Goal: Task Accomplishment & Management: Manage account settings

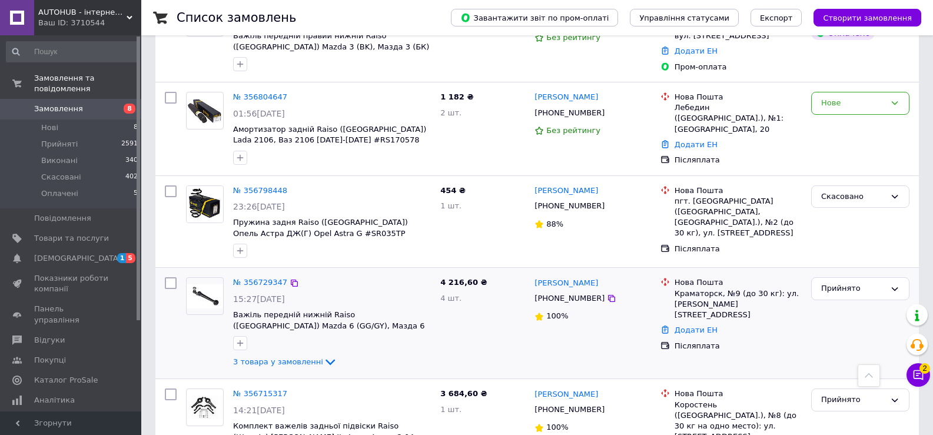
scroll to position [884, 0]
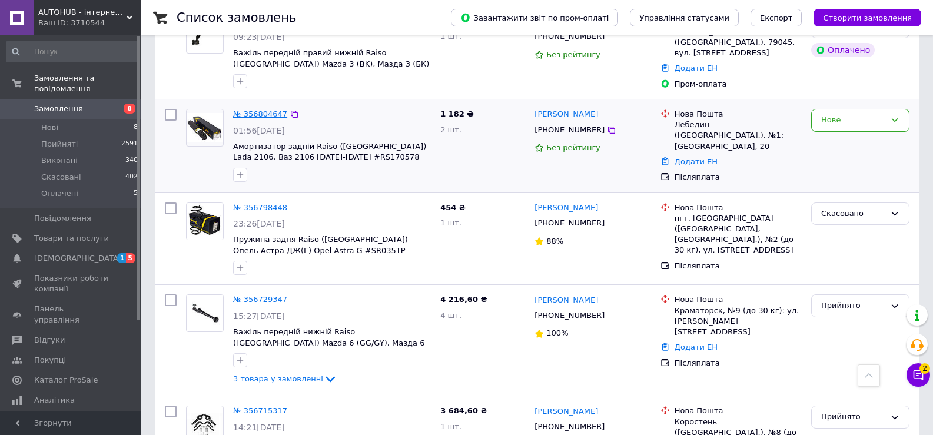
click at [258, 109] on link "№ 356804647" at bounding box center [260, 113] width 54 height 9
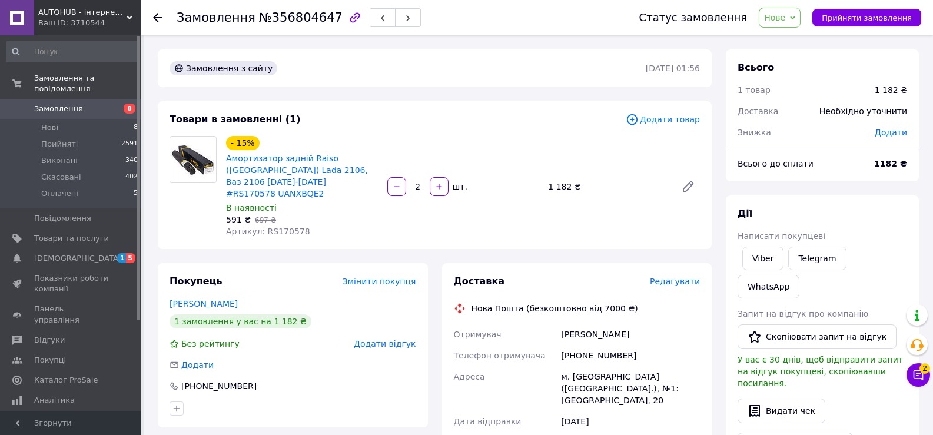
click at [110, 104] on span "8" at bounding box center [125, 109] width 32 height 11
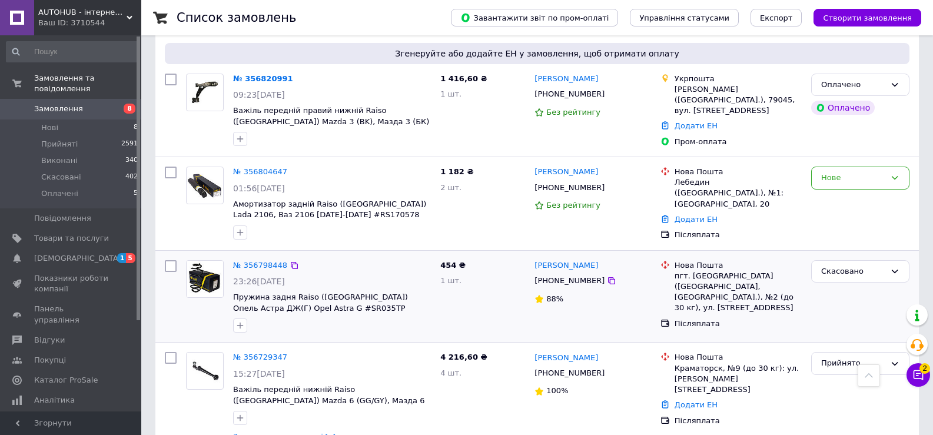
scroll to position [825, 0]
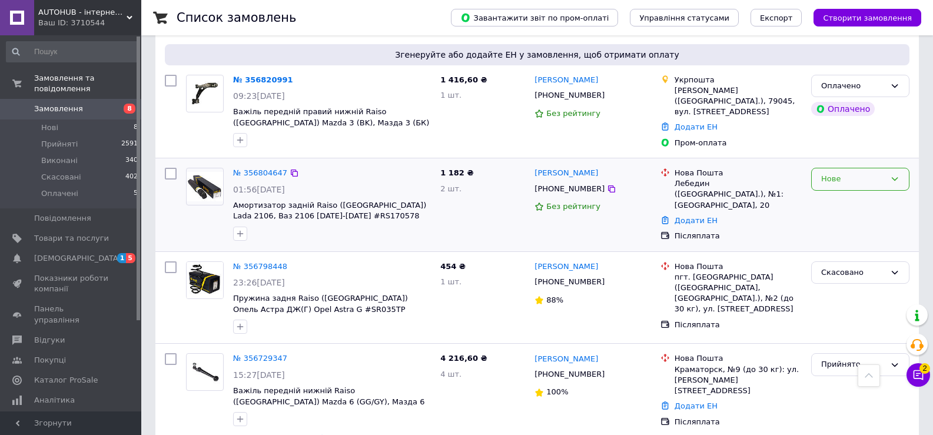
click at [848, 173] on div "Нове" at bounding box center [853, 179] width 64 height 12
click at [848, 193] on li "Прийнято" at bounding box center [859, 204] width 97 height 22
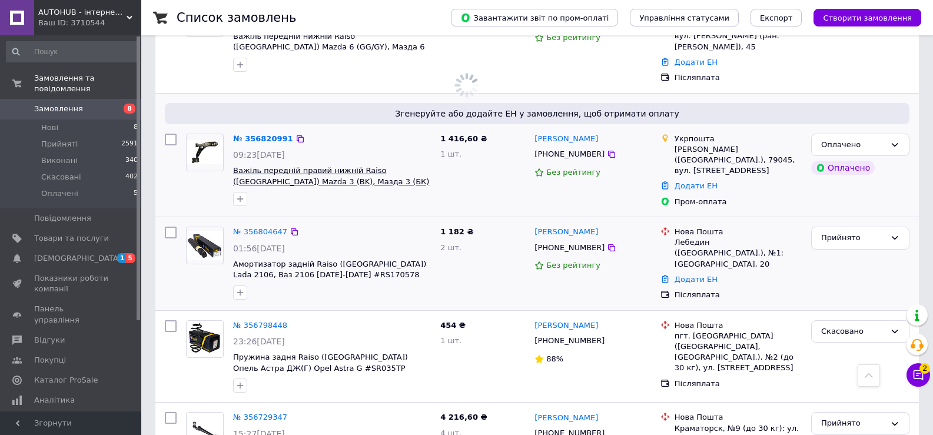
scroll to position [707, 0]
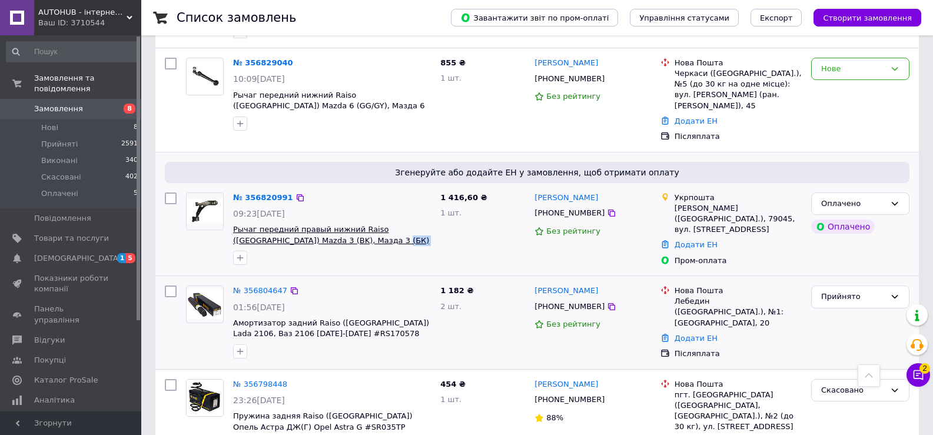
drag, startPoint x: 404, startPoint y: 219, endPoint x: 322, endPoint y: 216, distance: 81.8
click at [322, 224] on span "Рычаг передний правый нижний Raiso ([GEOGRAPHIC_DATA]) Mazda 3 (BK), Мазда 3 (Б…" at bounding box center [332, 235] width 198 height 22
copy span "RL-434300M UAIVYDM2"
click at [255, 193] on link "№ 356820991" at bounding box center [263, 197] width 60 height 9
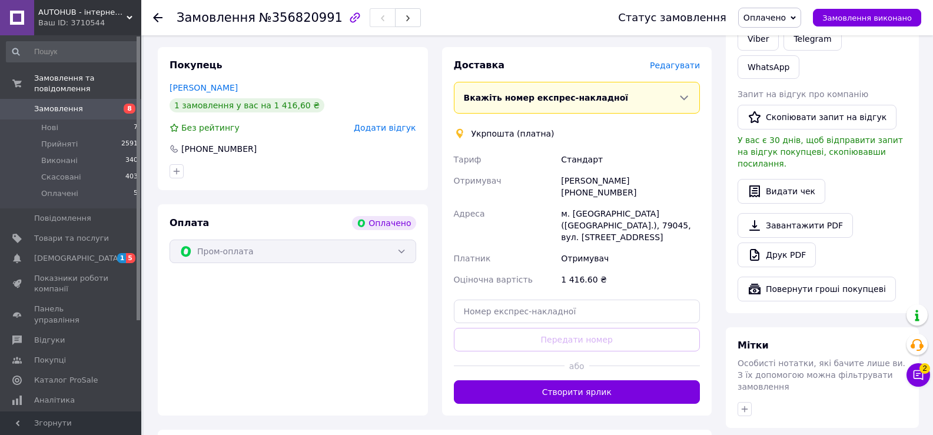
scroll to position [551, 0]
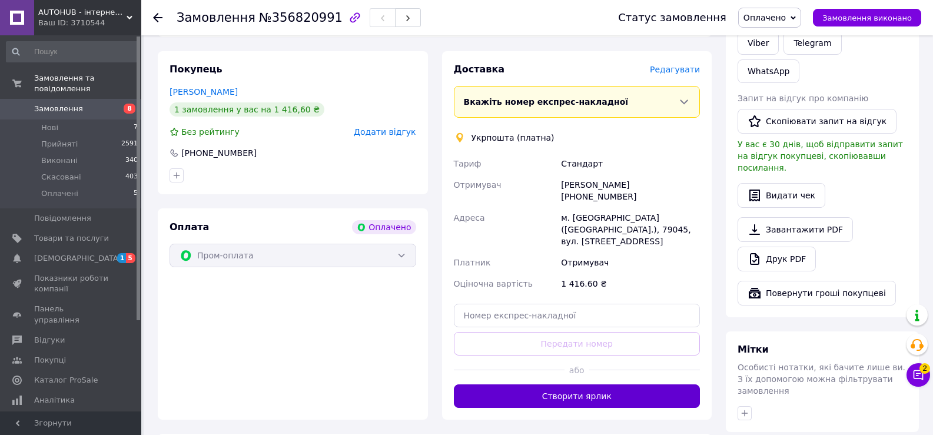
click at [563, 384] on button "Створити ярлик" at bounding box center [577, 396] width 247 height 24
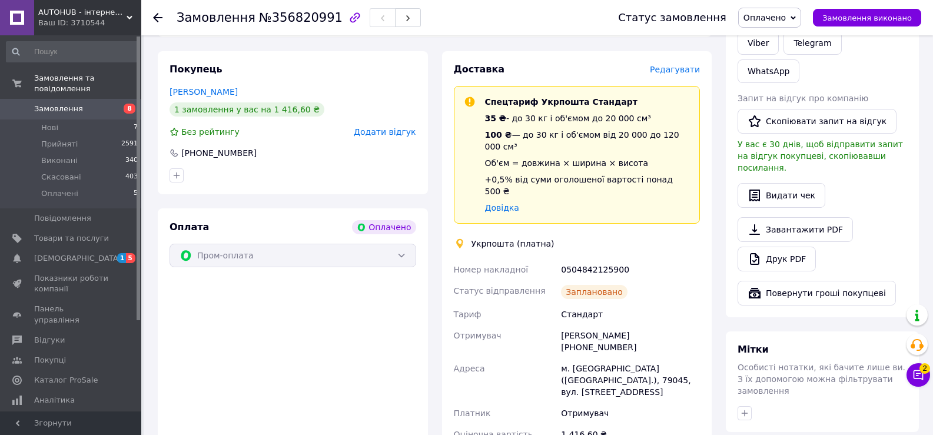
click at [601, 259] on div "0504842125900" at bounding box center [630, 269] width 144 height 21
copy div "0504842125900"
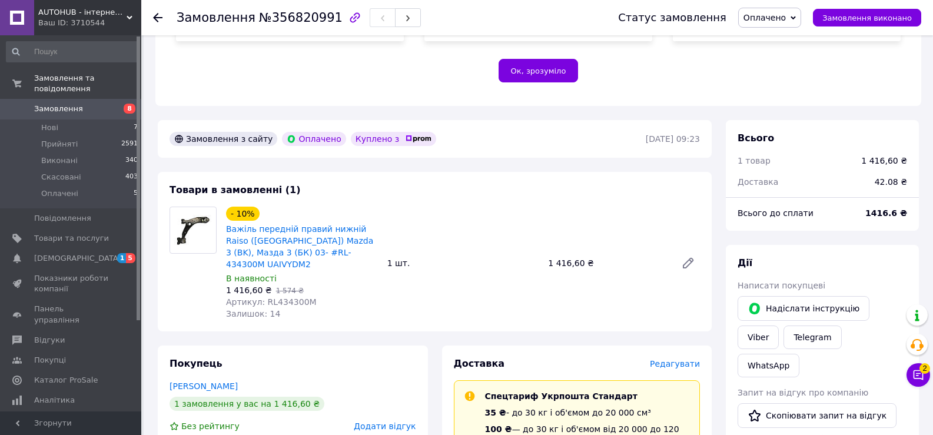
click at [282, 297] on span "Артикул: RL434300M" at bounding box center [271, 301] width 91 height 9
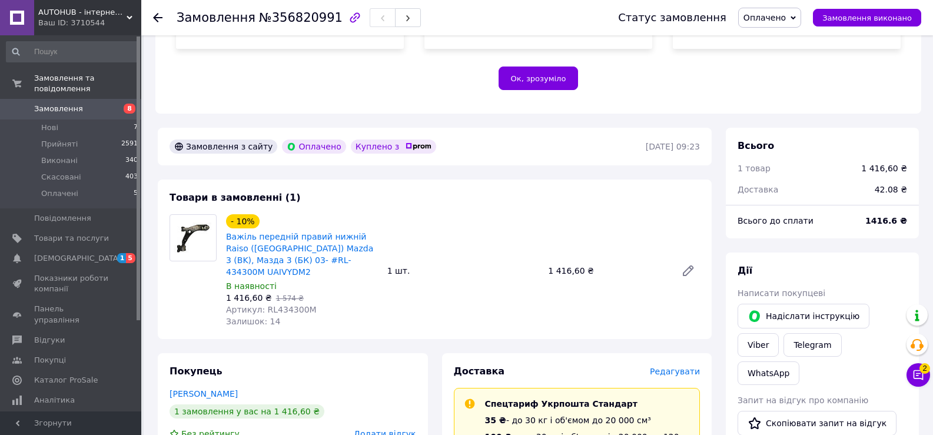
scroll to position [198, 0]
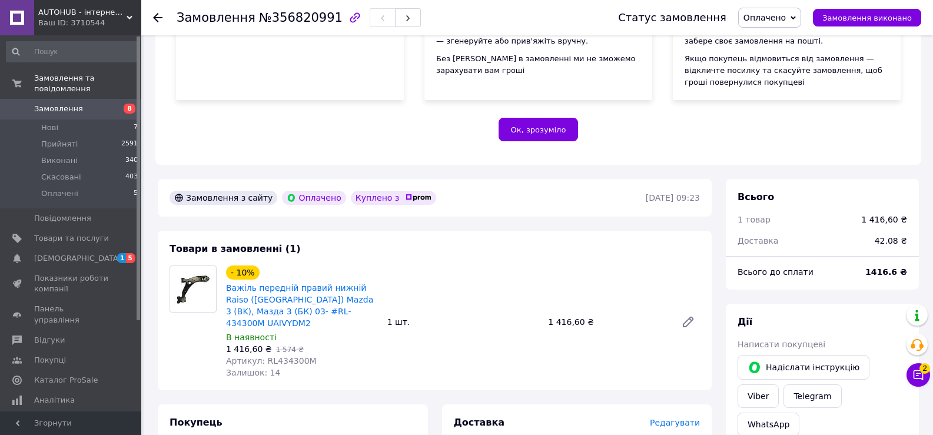
click at [161, 19] on icon at bounding box center [157, 17] width 9 height 9
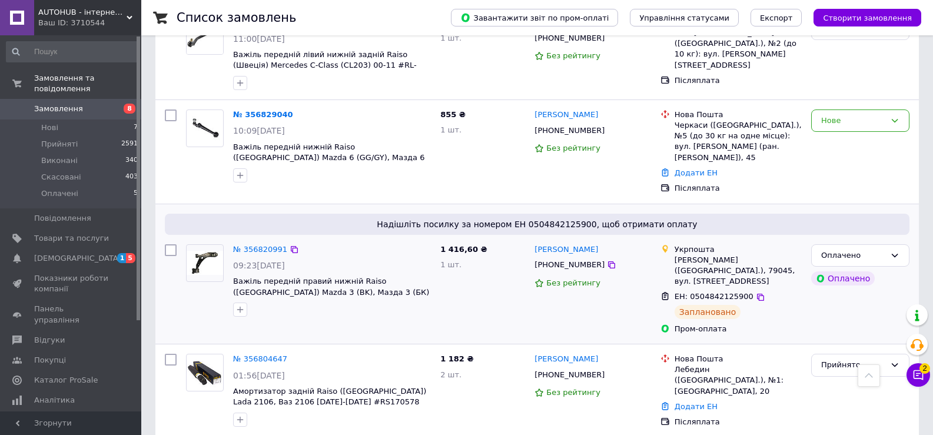
scroll to position [647, 0]
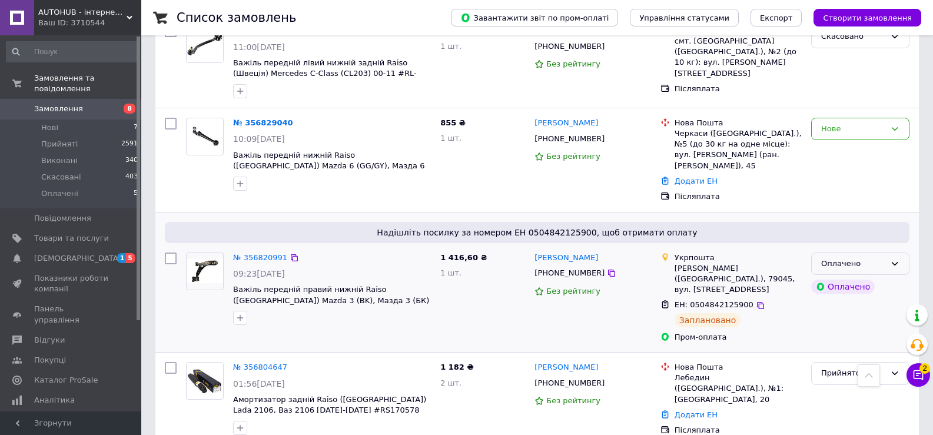
click at [844, 258] on div "Оплачено" at bounding box center [853, 264] width 64 height 12
click at [841, 277] on li "Прийнято" at bounding box center [859, 288] width 97 height 22
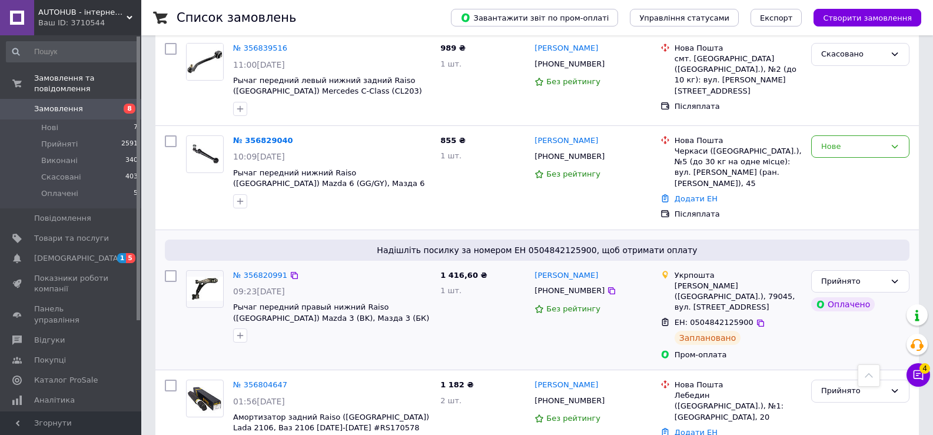
scroll to position [588, 0]
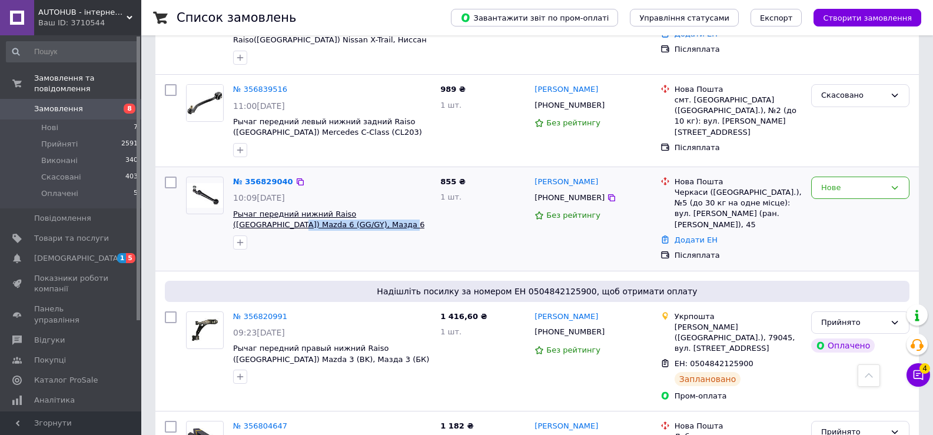
drag, startPoint x: 415, startPoint y: 205, endPoint x: 329, endPoint y: 210, distance: 86.1
click at [329, 210] on span "Рычаг передний нижний Raiso ([GEOGRAPHIC_DATA]) Mazda 6 (GG/GY), Мазда 6 02-07 …" at bounding box center [332, 220] width 198 height 22
click at [355, 233] on div at bounding box center [332, 242] width 202 height 19
drag, startPoint x: 414, startPoint y: 213, endPoint x: 323, endPoint y: 208, distance: 90.8
click at [323, 209] on span "Рычаг передний нижний Raiso ([GEOGRAPHIC_DATA]) Mazda 6 (GG/GY), Мазда 6 02-07 …" at bounding box center [332, 220] width 198 height 22
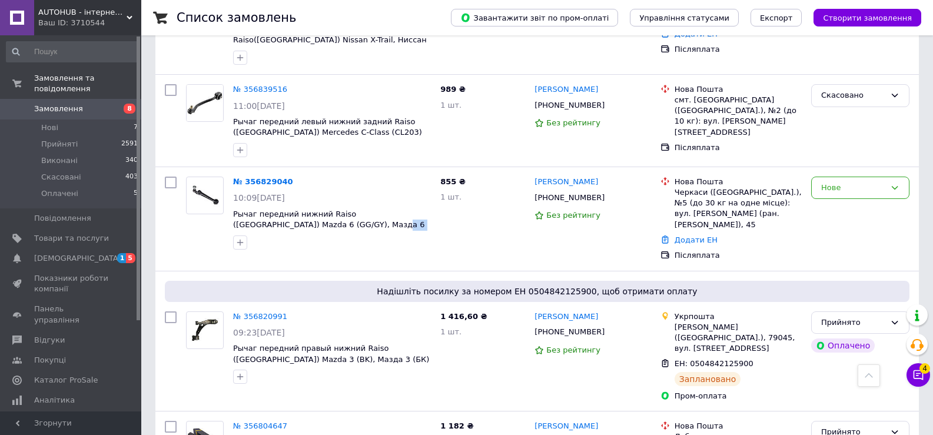
copy span "RL-634300M UAMUXTG2"
drag, startPoint x: 560, startPoint y: 185, endPoint x: 571, endPoint y: 186, distance: 11.2
click at [571, 190] on div "[PHONE_NUMBER]" at bounding box center [569, 197] width 75 height 15
click at [844, 224] on div "Нове" at bounding box center [860, 219] width 108 height 94
click at [844, 187] on div "Нове" at bounding box center [860, 219] width 108 height 94
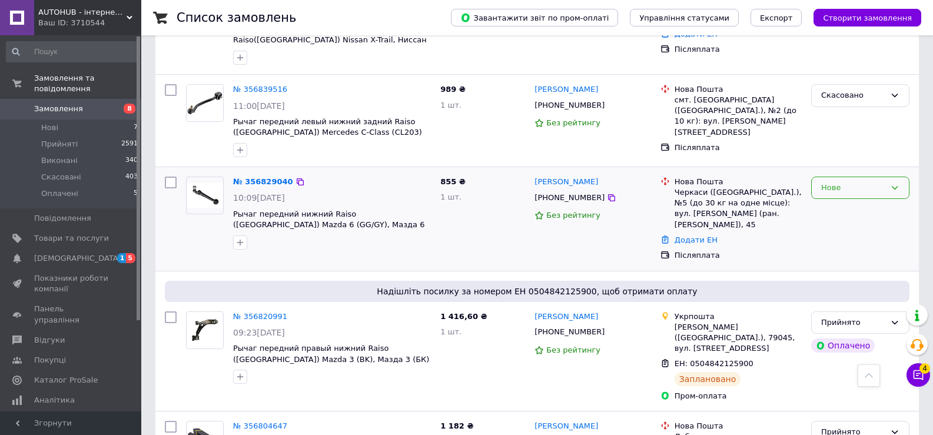
click at [844, 182] on div "Нове" at bounding box center [853, 188] width 64 height 12
click at [845, 201] on li "Прийнято" at bounding box center [859, 212] width 97 height 22
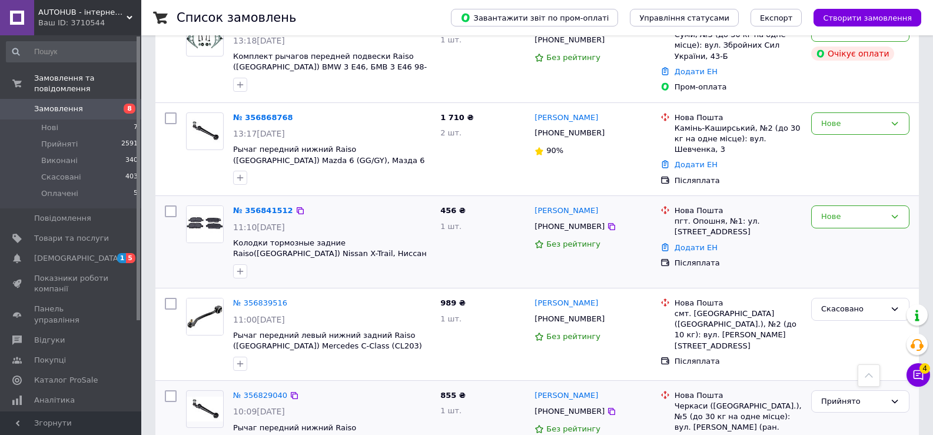
scroll to position [353, 0]
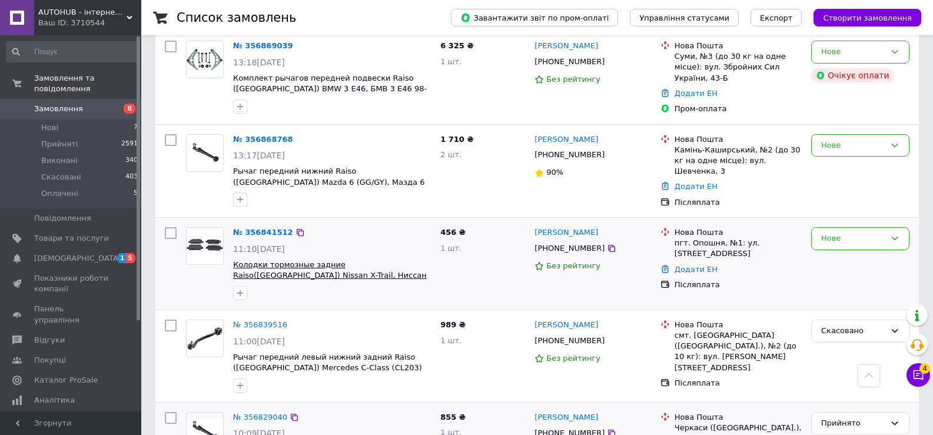
drag, startPoint x: 364, startPoint y: 263, endPoint x: 325, endPoint y: 262, distance: 38.8
click at [325, 262] on span "Колодки тормозные задние Raiso([GEOGRAPHIC_DATA]) Nissan X-Trail, Ниссан Х-Трей…" at bounding box center [332, 270] width 198 height 22
copy span "RP3507 UAJOWNY2"
click at [833, 259] on div "Нове" at bounding box center [860, 263] width 108 height 82
click at [852, 232] on div "Нове" at bounding box center [853, 238] width 64 height 12
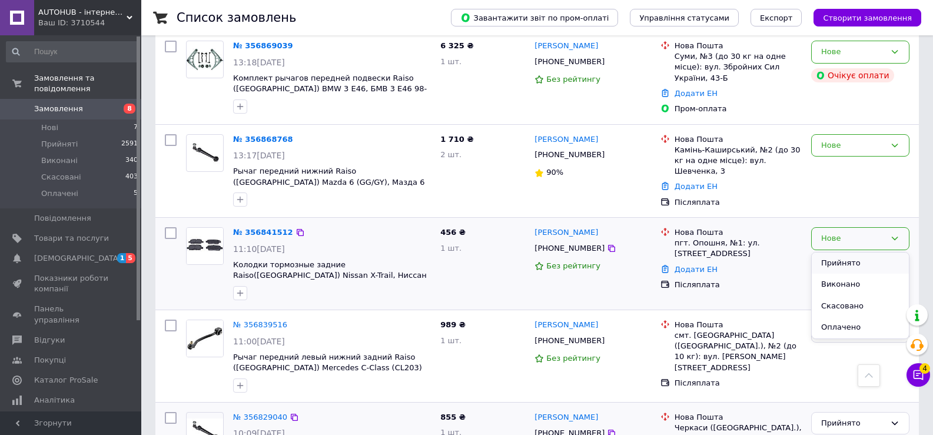
click at [862, 252] on li "Прийнято" at bounding box center [859, 263] width 97 height 22
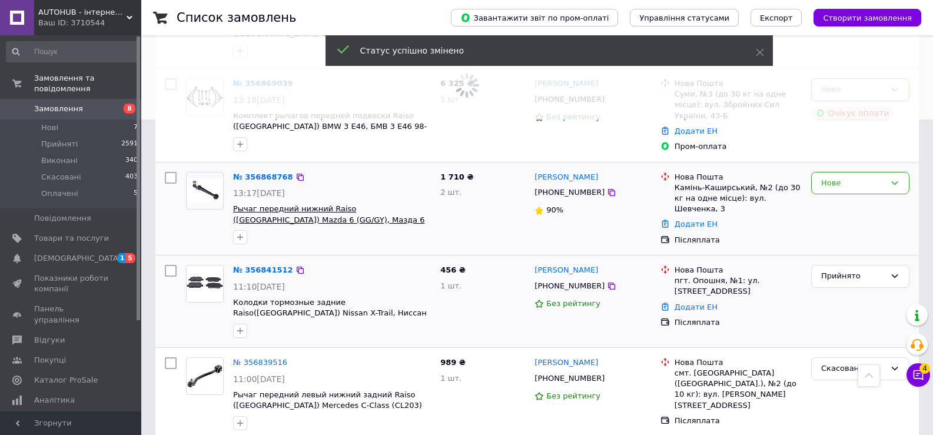
scroll to position [294, 0]
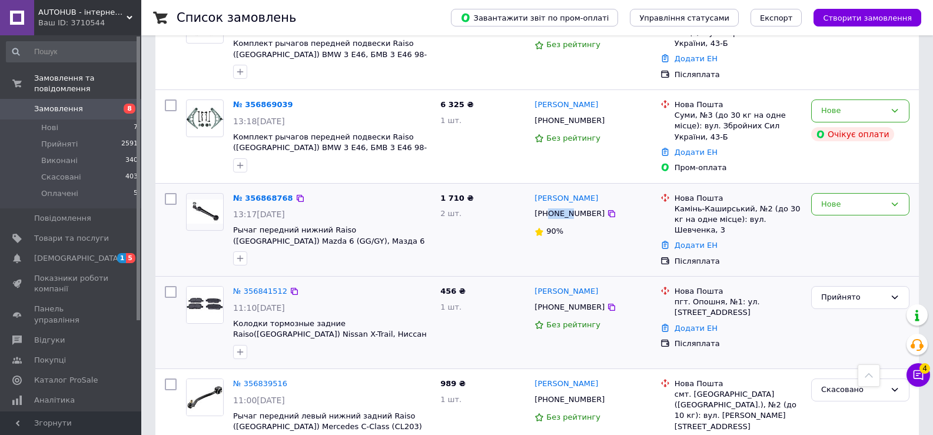
drag, startPoint x: 548, startPoint y: 201, endPoint x: 564, endPoint y: 202, distance: 16.0
click at [568, 206] on div "[PHONE_NUMBER]" at bounding box center [569, 213] width 75 height 15
click at [564, 206] on div "[PHONE_NUMBER]" at bounding box center [569, 213] width 75 height 15
drag, startPoint x: 559, startPoint y: 201, endPoint x: 573, endPoint y: 204, distance: 14.3
click at [573, 206] on div "[PHONE_NUMBER]" at bounding box center [569, 213] width 75 height 15
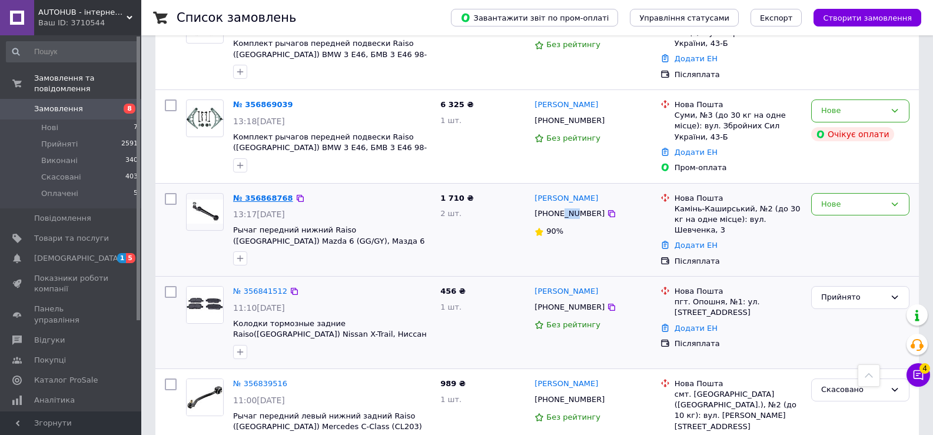
click at [268, 194] on link "№ 356868768" at bounding box center [263, 198] width 60 height 9
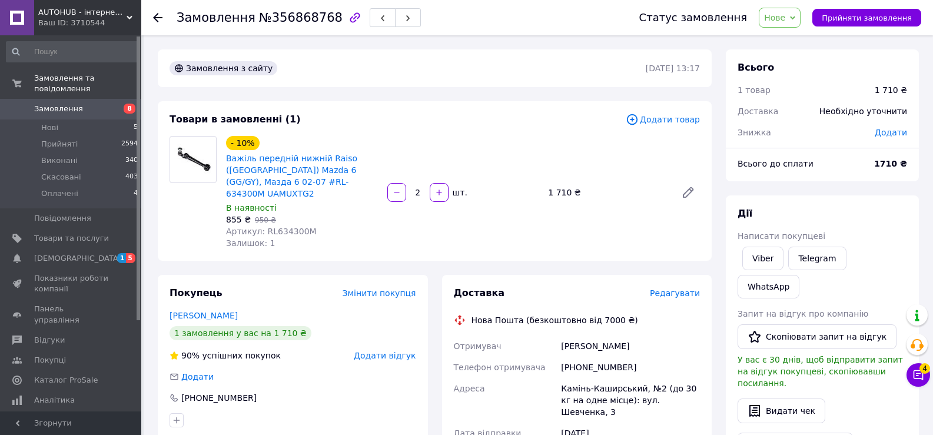
click at [105, 104] on span "Замовлення" at bounding box center [71, 109] width 75 height 11
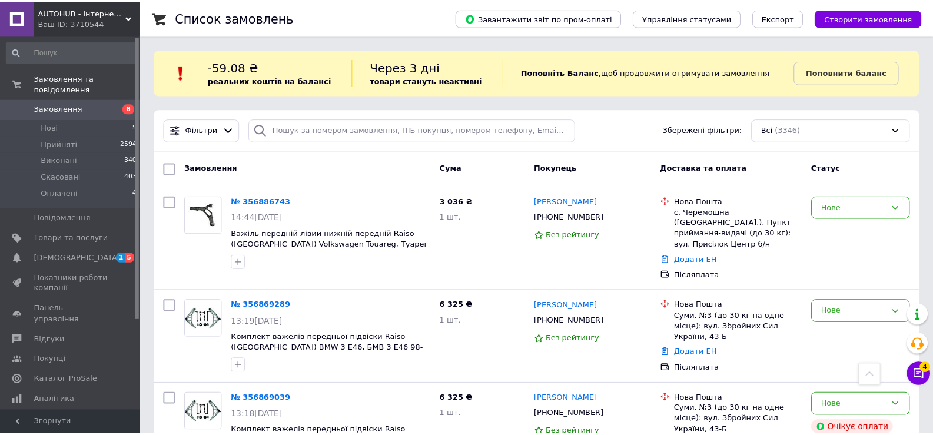
scroll to position [295, 0]
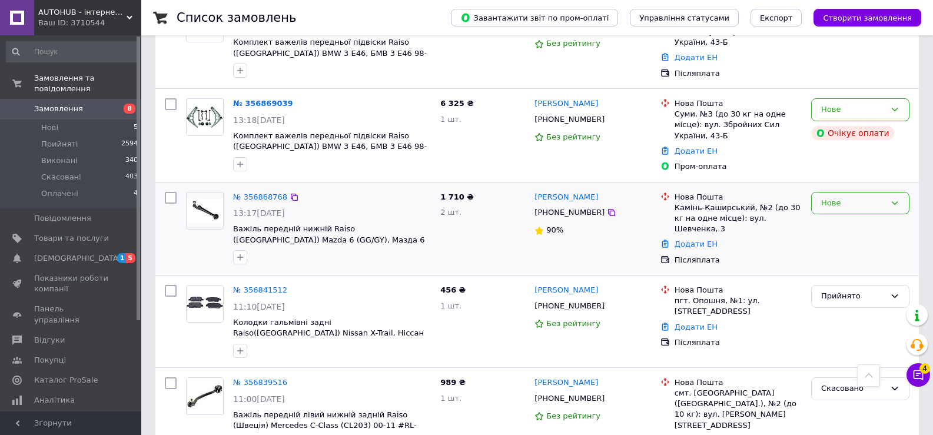
click at [856, 197] on div "Нове" at bounding box center [853, 203] width 64 height 12
click at [830, 217] on li "Прийнято" at bounding box center [859, 228] width 97 height 22
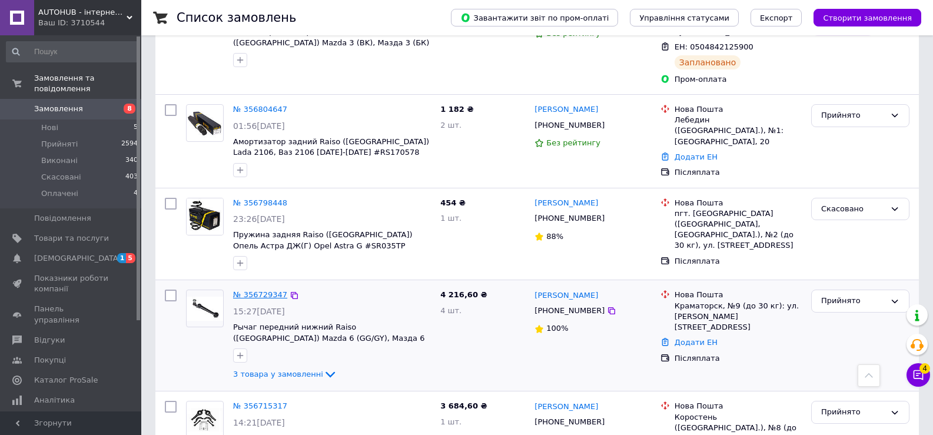
scroll to position [884, 0]
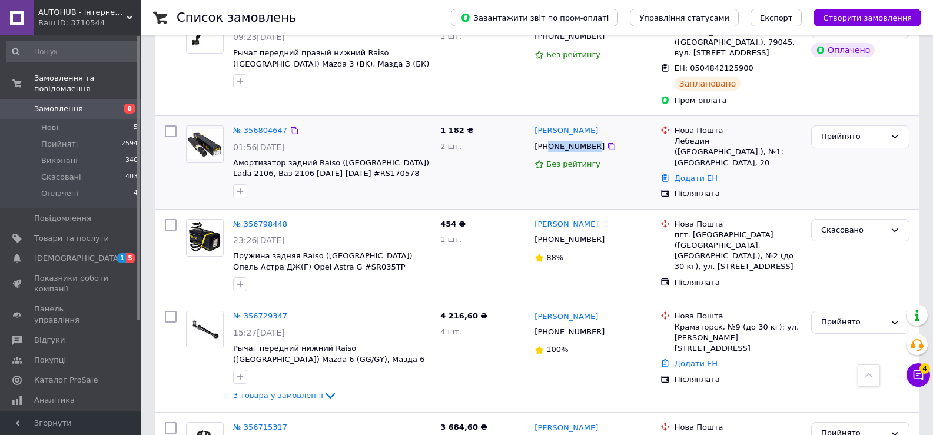
drag, startPoint x: 548, startPoint y: 111, endPoint x: 588, endPoint y: 116, distance: 39.7
click at [588, 139] on div "[PHONE_NUMBER]" at bounding box center [569, 146] width 75 height 15
copy div "0956499905"
click at [559, 124] on div "[PERSON_NAME]" at bounding box center [592, 131] width 119 height 14
copy link "[PERSON_NAME]"
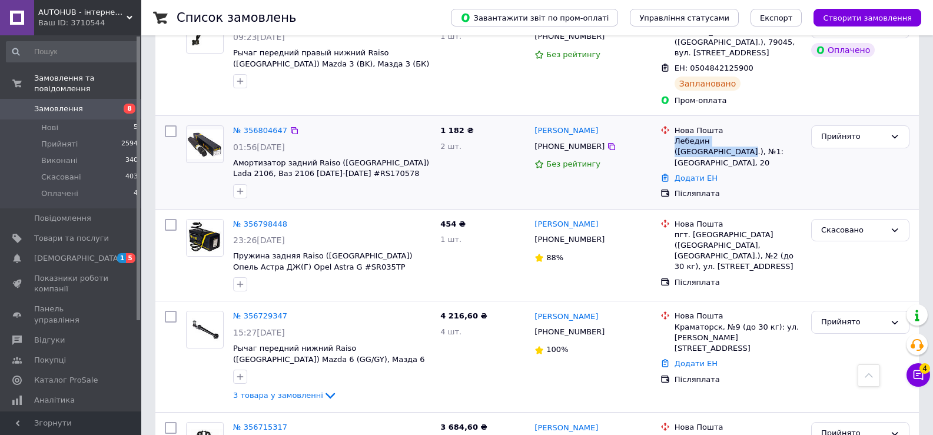
drag, startPoint x: 677, startPoint y: 108, endPoint x: 774, endPoint y: 106, distance: 97.7
click at [774, 136] on div "Лебедин ([GEOGRAPHIC_DATA].), №1: [GEOGRAPHIC_DATA], 20" at bounding box center [737, 152] width 127 height 32
copy div "Лебедин ([GEOGRAPHIC_DATA].), №1"
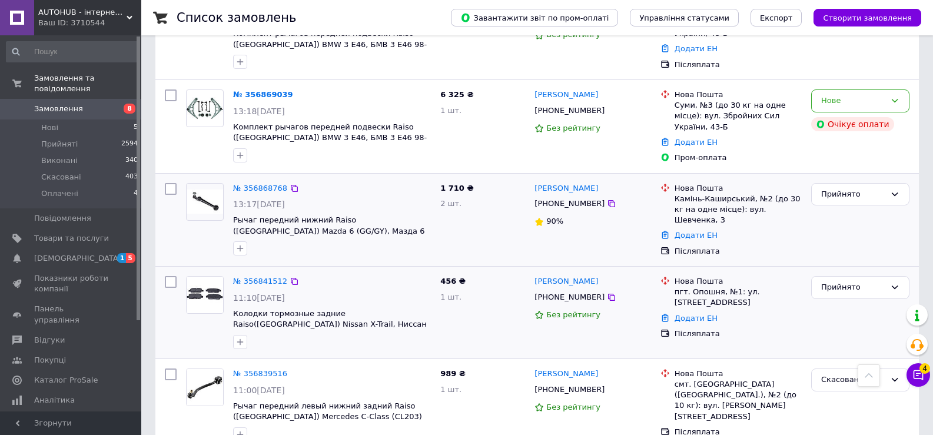
scroll to position [295, 0]
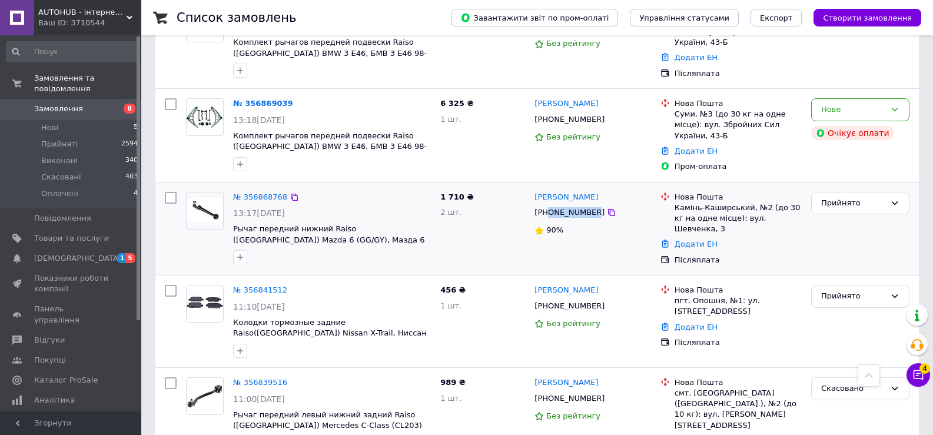
drag, startPoint x: 550, startPoint y: 201, endPoint x: 588, endPoint y: 201, distance: 38.2
click at [588, 205] on div "[PHONE_NUMBER]" at bounding box center [569, 212] width 75 height 15
copy div "0971875644"
drag, startPoint x: 554, startPoint y: 187, endPoint x: 561, endPoint y: 188, distance: 6.7
click at [561, 191] on div "[PERSON_NAME]" at bounding box center [592, 198] width 119 height 14
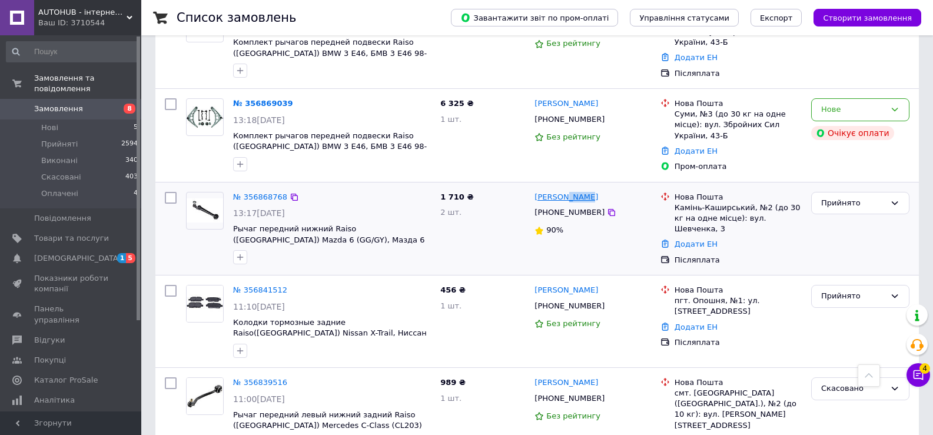
copy link "Мокич"
drag, startPoint x: 673, startPoint y: 194, endPoint x: 761, endPoint y: 195, distance: 88.9
click at [761, 195] on div "Нова Пошта Камінь-Каширський, №2 (до 30 кг на одне місце): вул. Шевченка, 3" at bounding box center [738, 213] width 132 height 43
copy div "Камінь-Каширський, №2"
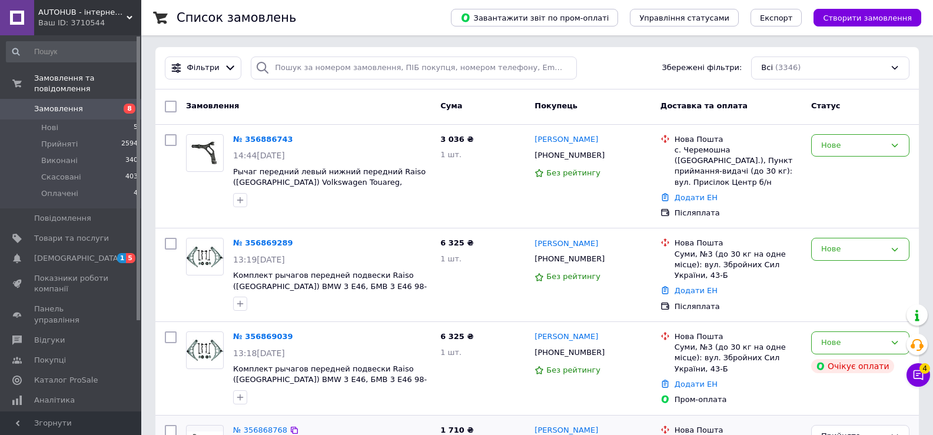
scroll to position [60, 0]
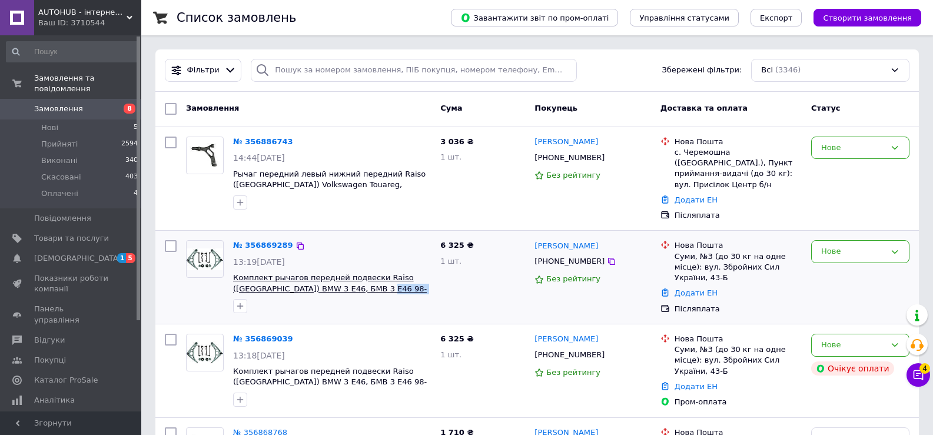
drag, startPoint x: 364, startPoint y: 275, endPoint x: 339, endPoint y: 277, distance: 24.8
click at [339, 277] on span "Комплект рычагов передней подвески Raiso ([GEOGRAPHIC_DATA]) BMW 3 E46, БМВ 3 Е…" at bounding box center [332, 283] width 198 height 22
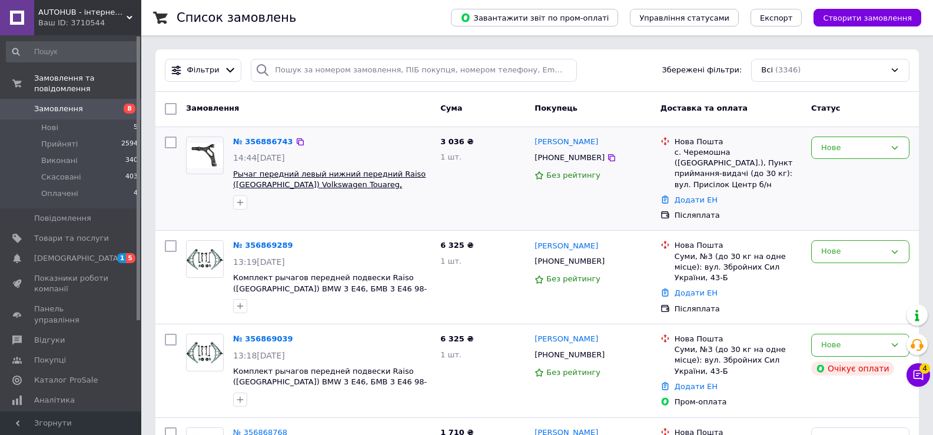
drag, startPoint x: 423, startPoint y: 189, endPoint x: 384, endPoint y: 180, distance: 40.0
click at [384, 180] on span "Рычаг передний левый нижний передний Raiso ([GEOGRAPHIC_DATA]) Volkswagen Touar…" at bounding box center [332, 180] width 198 height 22
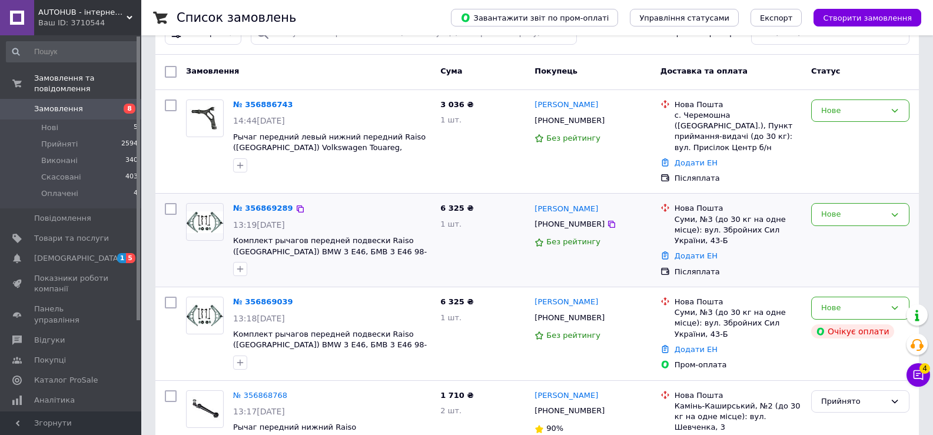
scroll to position [119, 0]
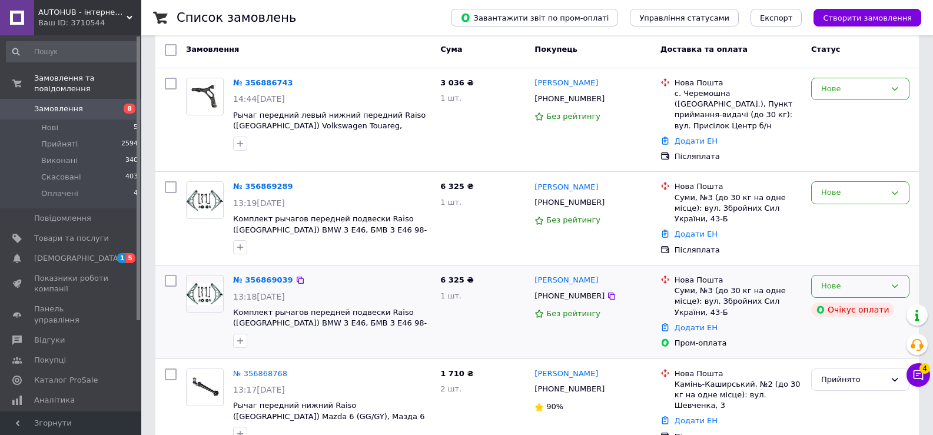
click at [840, 280] on div "Нове" at bounding box center [853, 286] width 64 height 12
click at [849, 300] on li "Прийнято" at bounding box center [859, 311] width 97 height 22
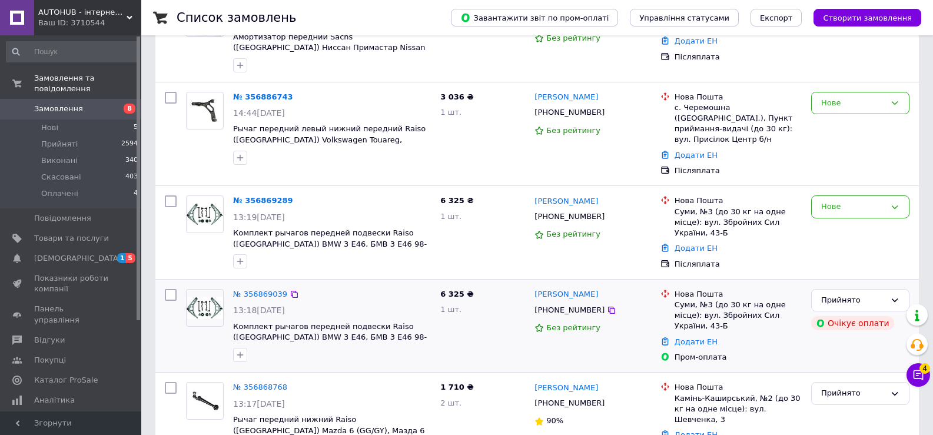
scroll to position [237, 0]
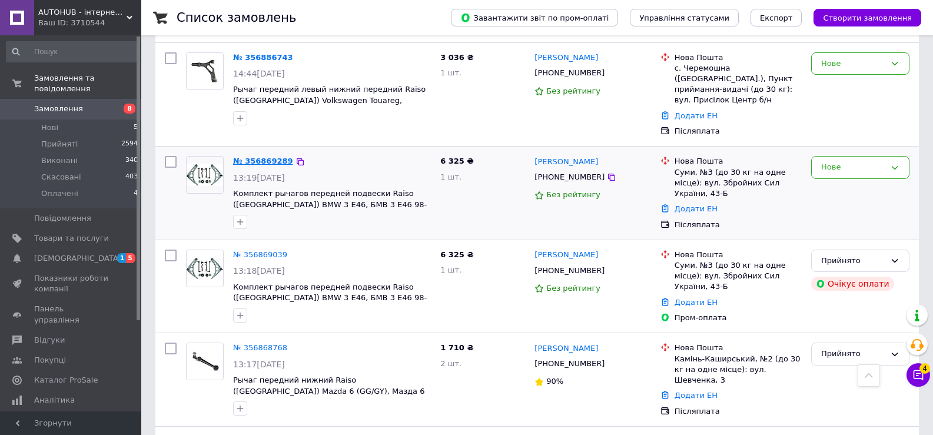
click at [265, 157] on link "№ 356869289" at bounding box center [263, 161] width 60 height 9
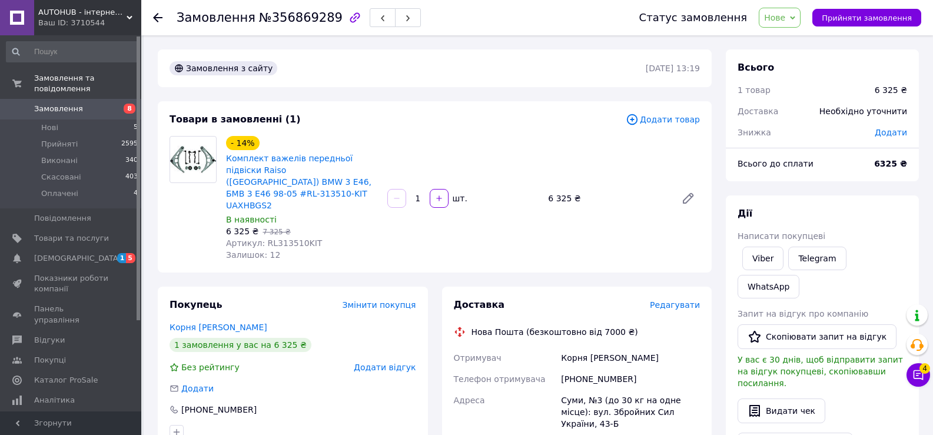
click at [205, 159] on img at bounding box center [193, 159] width 46 height 28
click at [295, 238] on span "Артикул: RL313510KIT" at bounding box center [274, 242] width 96 height 9
click at [306, 238] on span "Артикул: RL313510KIT" at bounding box center [274, 242] width 96 height 9
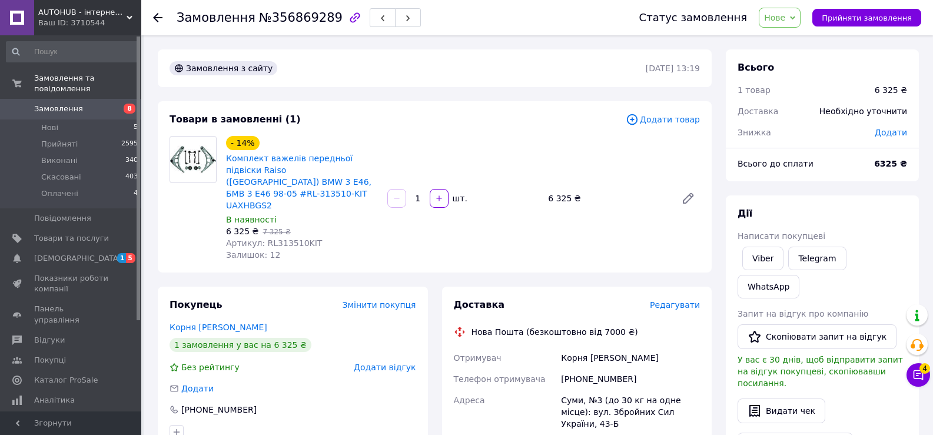
click at [299, 238] on span "Артикул: RL313510KIT" at bounding box center [274, 242] width 96 height 9
click at [252, 238] on span "Артикул: RL313510KIT" at bounding box center [274, 242] width 96 height 9
click at [242, 238] on span "Артикул: RL313510KIT" at bounding box center [274, 242] width 96 height 9
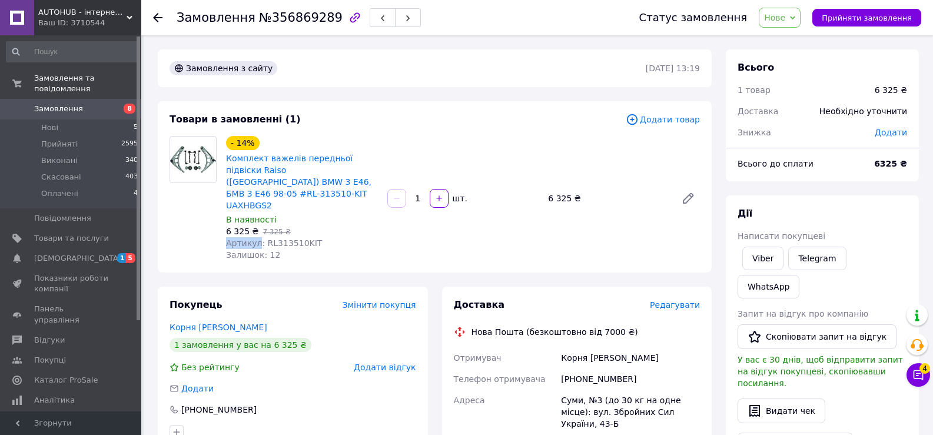
click at [242, 238] on span "Артикул: RL313510KIT" at bounding box center [274, 242] width 96 height 9
click at [272, 238] on span "Артикул: RL313510KIT" at bounding box center [274, 242] width 96 height 9
drag, startPoint x: 313, startPoint y: 221, endPoint x: 345, endPoint y: 221, distance: 32.4
click at [345, 237] on div "Артикул: RL313510KIT" at bounding box center [302, 243] width 152 height 12
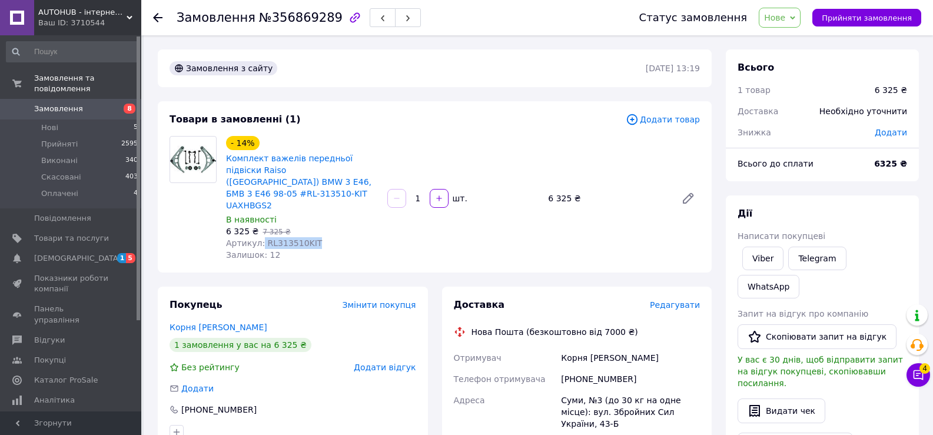
click at [344, 237] on div "Артикул: RL313510KIT" at bounding box center [302, 243] width 152 height 12
drag, startPoint x: 324, startPoint y: 221, endPoint x: 223, endPoint y: 219, distance: 101.2
click at [223, 219] on div "- 14% Комплект важелів передньої підвіски Raiso ([GEOGRAPHIC_DATA]) BMW 3 E46, …" at bounding box center [301, 198] width 161 height 129
click at [225, 219] on div "- 14% Комплект важелів передньої підвіски Raiso ([GEOGRAPHIC_DATA]) BMW 3 E46, …" at bounding box center [301, 198] width 161 height 129
click at [292, 238] on span "Артикул: RL313510KIT" at bounding box center [274, 242] width 96 height 9
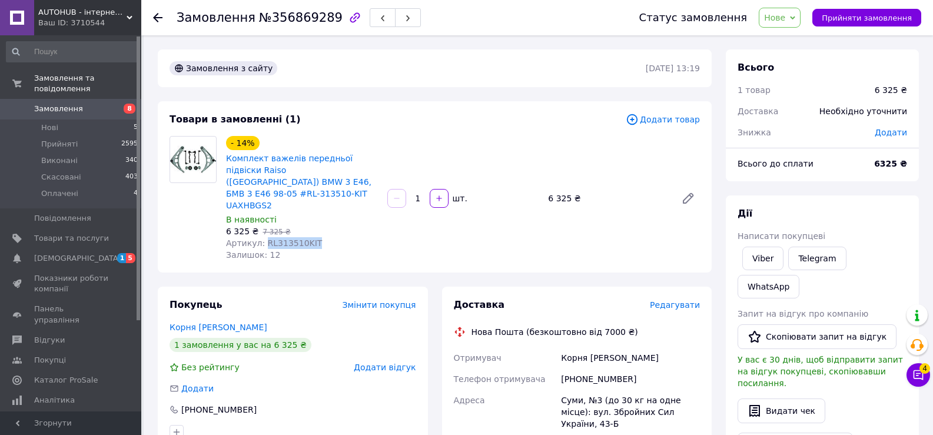
click at [292, 238] on span "Артикул: RL313510KIT" at bounding box center [274, 242] width 96 height 9
click at [285, 238] on span "Артикул: RL313510KIT" at bounding box center [274, 242] width 96 height 9
drag, startPoint x: 226, startPoint y: 196, endPoint x: 285, endPoint y: 197, distance: 58.8
click at [285, 214] on div "В наявності" at bounding box center [302, 220] width 152 height 12
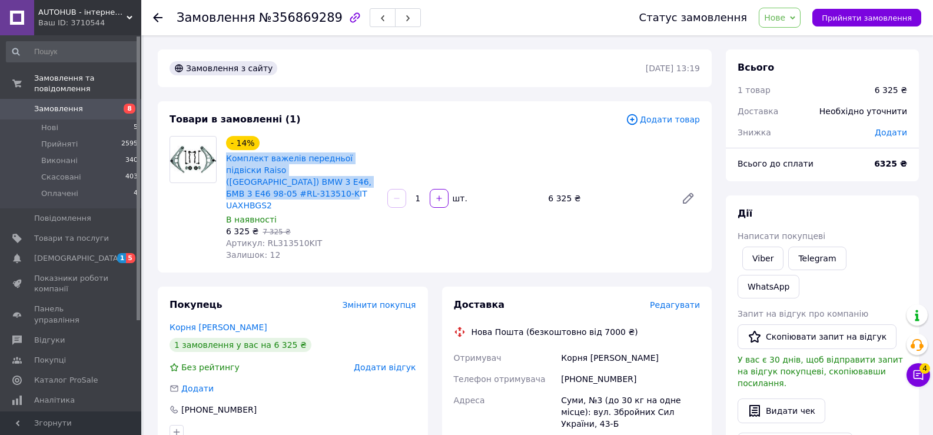
drag, startPoint x: 222, startPoint y: 156, endPoint x: 371, endPoint y: 185, distance: 152.3
click at [371, 185] on div "- 14% Комплект важелів передньої підвіски Raiso ([GEOGRAPHIC_DATA]) BMW 3 E46, …" at bounding box center [301, 198] width 161 height 129
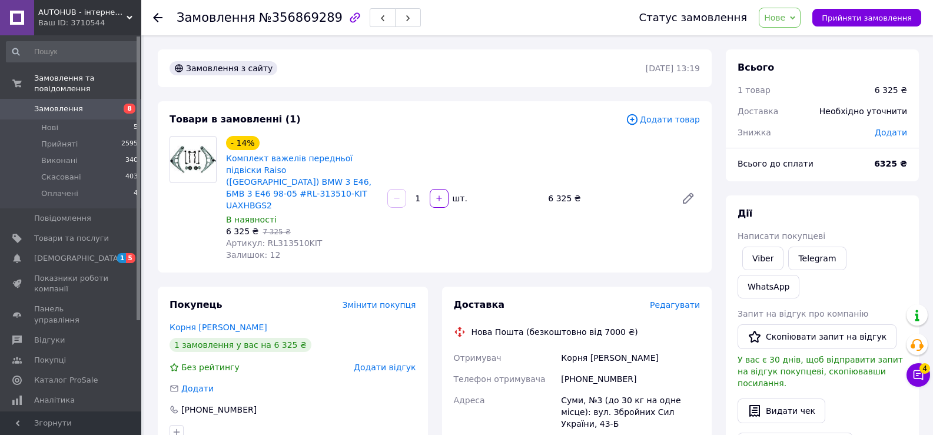
click at [364, 225] on div "6 325 ₴   7 325 ₴" at bounding box center [302, 231] width 152 height 12
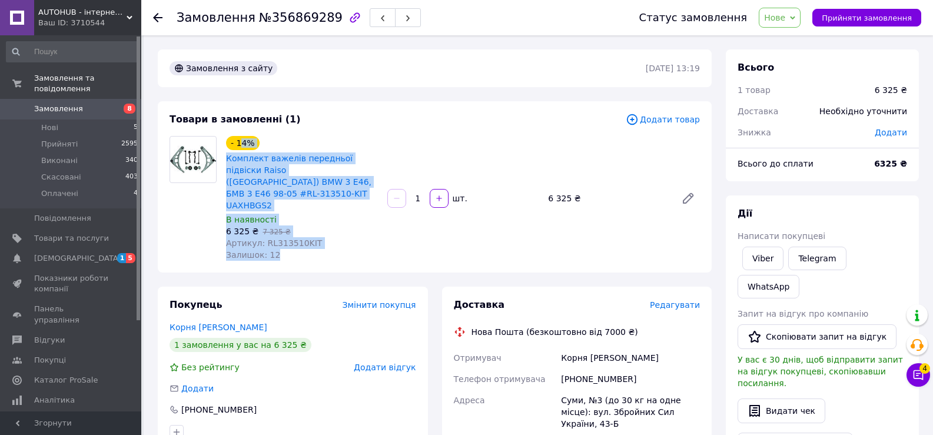
drag, startPoint x: 358, startPoint y: 220, endPoint x: 242, endPoint y: 140, distance: 140.4
click at [242, 142] on div "- 14% Комплект важелів передньої підвіски Raiso ([GEOGRAPHIC_DATA]) BMW 3 E46, …" at bounding box center [301, 198] width 161 height 129
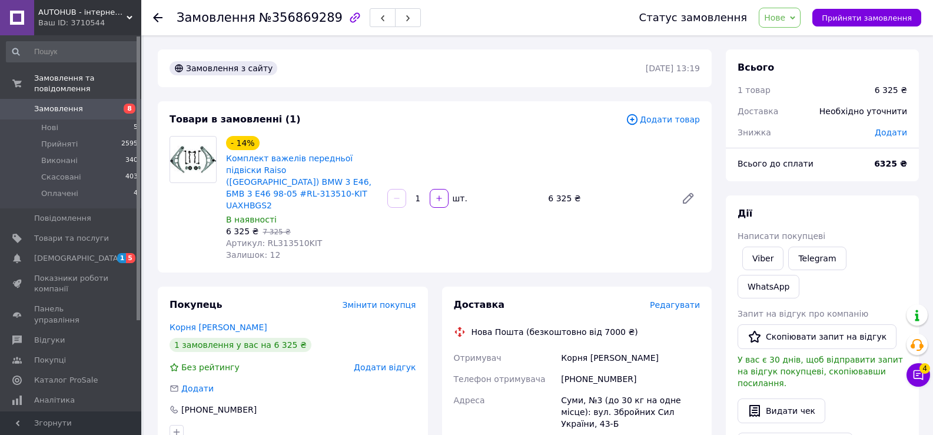
click at [295, 121] on div "Товари в замовленні (1)" at bounding box center [397, 120] width 456 height 14
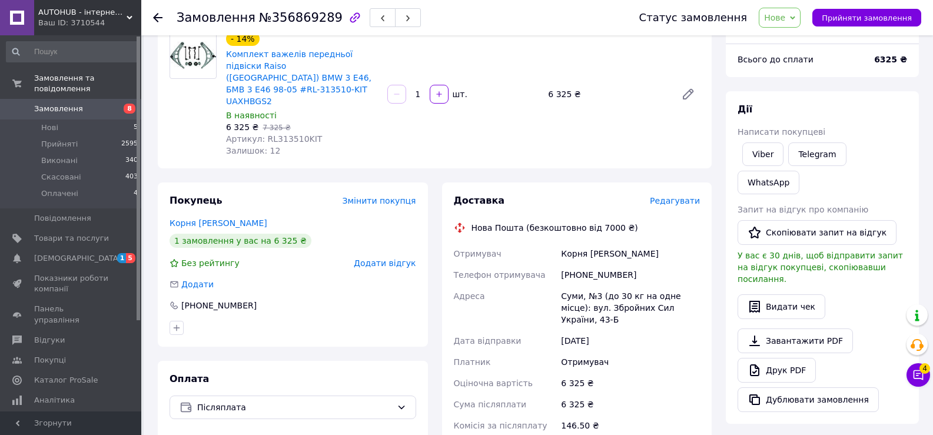
scroll to position [118, 0]
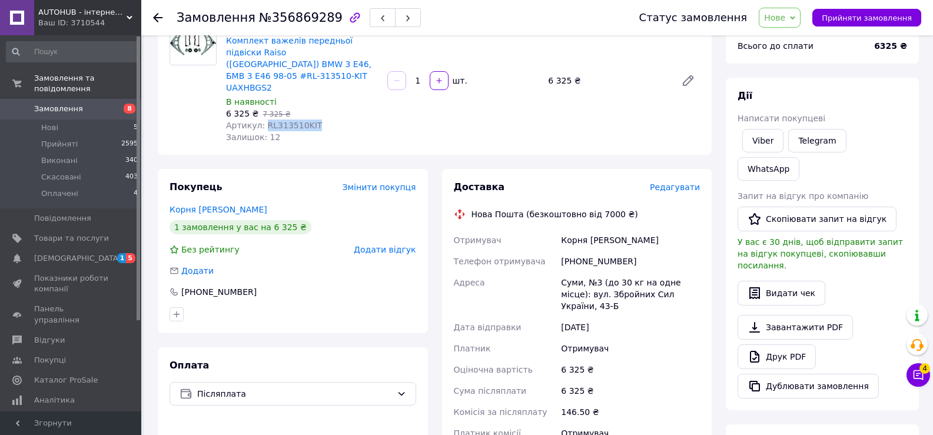
drag, startPoint x: 262, startPoint y: 102, endPoint x: 309, endPoint y: 104, distance: 47.1
click at [309, 119] on div "Артикул: RL313510KIT" at bounding box center [302, 125] width 152 height 12
click at [65, 104] on span "Замовлення" at bounding box center [58, 109] width 49 height 11
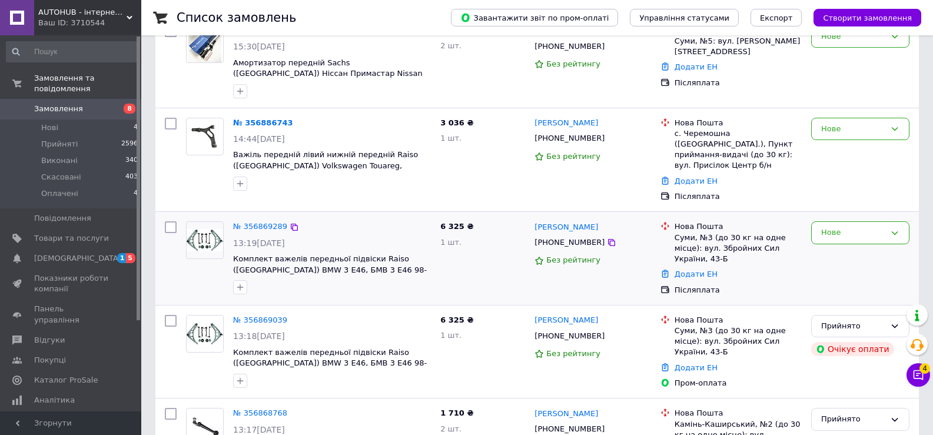
scroll to position [177, 0]
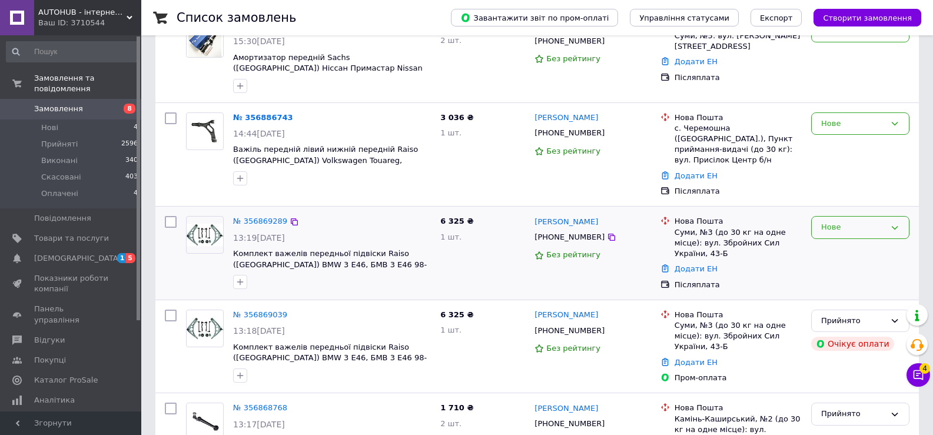
click at [838, 225] on div "Нове" at bounding box center [860, 227] width 98 height 23
click at [841, 241] on li "Прийнято" at bounding box center [859, 252] width 97 height 22
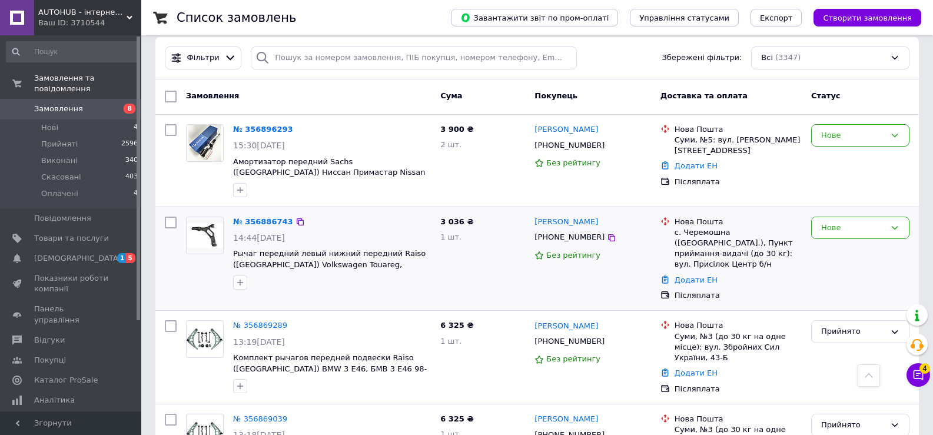
scroll to position [59, 0]
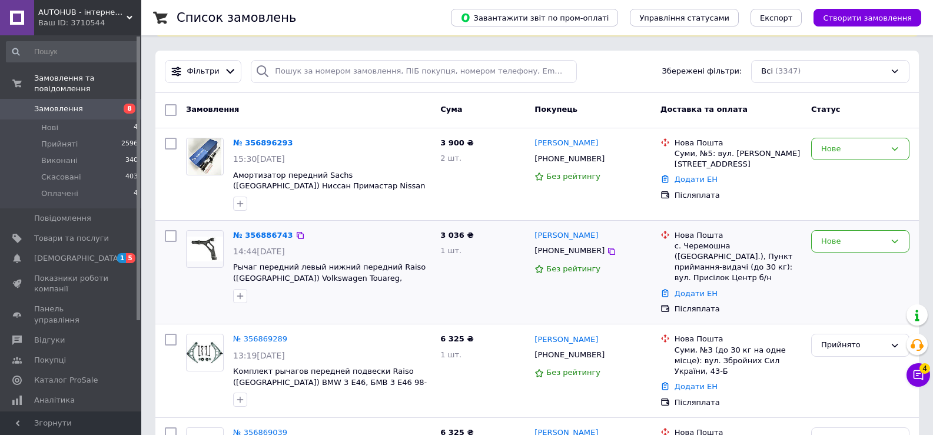
drag, startPoint x: 495, startPoint y: 274, endPoint x: 487, endPoint y: 276, distance: 9.0
click at [495, 274] on div "3 036 ₴ 1 шт." at bounding box center [482, 272] width 94 height 94
drag, startPoint x: 432, startPoint y: 278, endPoint x: 385, endPoint y: 278, distance: 47.7
click at [385, 278] on div "№ 356886743 14:44[DATE] Рычаг передний левый нижний передний Raiso ([GEOGRAPHIC…" at bounding box center [331, 266] width 207 height 82
drag, startPoint x: 678, startPoint y: 246, endPoint x: 750, endPoint y: 245, distance: 71.2
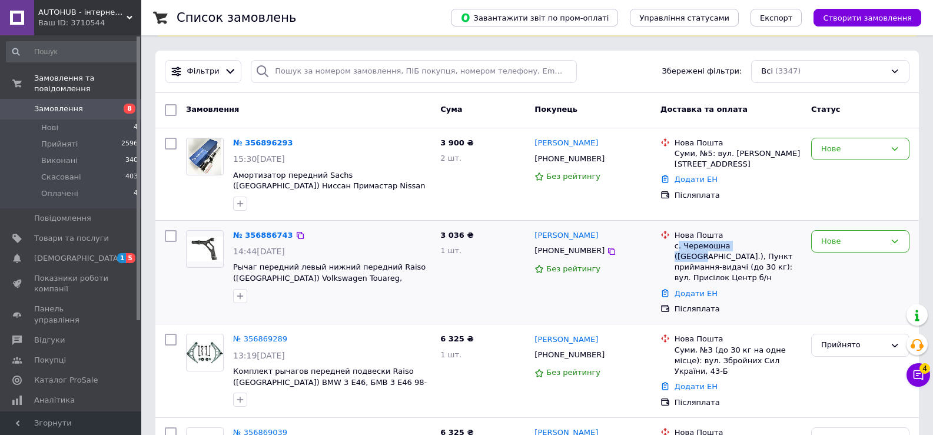
click at [750, 245] on div "с. Черемошна ([GEOGRAPHIC_DATA].), Пункт приймання-видачі (до 30 кг): вул. Прис…" at bounding box center [737, 262] width 127 height 43
drag, startPoint x: 674, startPoint y: 245, endPoint x: 778, endPoint y: 289, distance: 113.3
click at [777, 289] on ul "Нова Пошта с. Черемошна ([GEOGRAPHIC_DATA].), Пункт приймання-видачі (до 30 кг)…" at bounding box center [730, 272] width 141 height 89
click at [790, 274] on li "Нова Пошта с. Черемошна ([GEOGRAPHIC_DATA].), Пункт приймання-видачі (до 30 кг)…" at bounding box center [730, 257] width 141 height 58
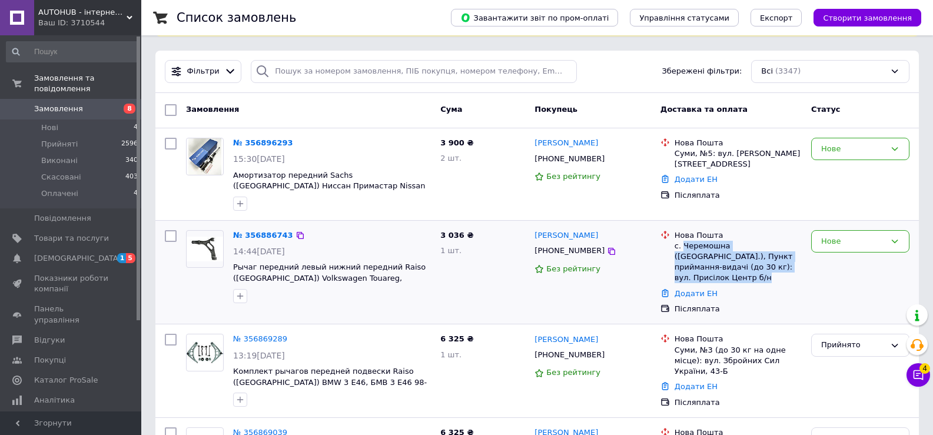
drag, startPoint x: 790, startPoint y: 274, endPoint x: 690, endPoint y: 245, distance: 103.9
click at [690, 245] on li "Нова Пошта с. Черемошна ([GEOGRAPHIC_DATA].), Пункт приймання-видачі (до 30 кг)…" at bounding box center [730, 257] width 141 height 58
click at [685, 234] on div "Нова Пошта" at bounding box center [737, 235] width 127 height 11
drag, startPoint x: 674, startPoint y: 234, endPoint x: 752, endPoint y: 277, distance: 88.7
click at [752, 277] on ul "Нова Пошта с. Черемошна ([GEOGRAPHIC_DATA].), Пункт приймання-видачі (до 30 кг)…" at bounding box center [730, 272] width 141 height 89
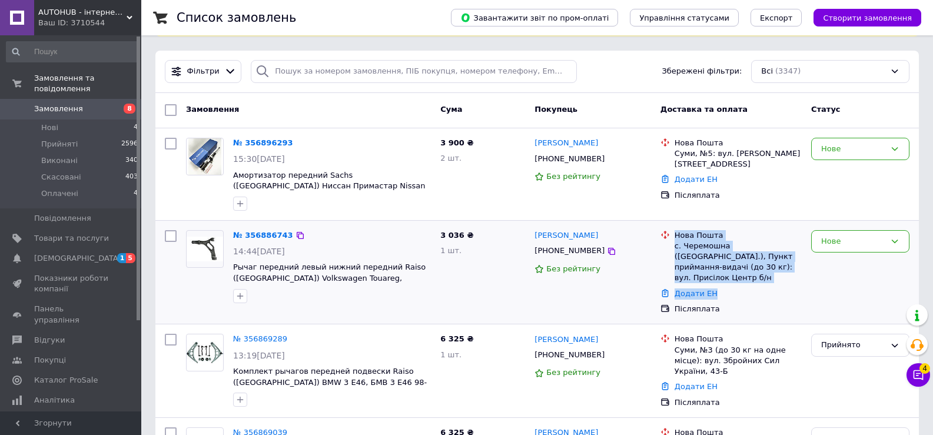
click at [752, 286] on div "Додати ЕН" at bounding box center [738, 294] width 132 height 16
drag, startPoint x: 756, startPoint y: 284, endPoint x: 585, endPoint y: 225, distance: 180.3
click at [581, 226] on div "№ 356886743 14:44[DATE] Рычаг передний левый нижний передний Raiso ([GEOGRAPHIC…" at bounding box center [537, 272] width 754 height 94
drag, startPoint x: 555, startPoint y: 232, endPoint x: 778, endPoint y: 301, distance: 233.9
click at [778, 301] on div "№ 356886743 14:44[DATE] Рычаг передний левый нижний передний Raiso ([GEOGRAPHIC…" at bounding box center [537, 272] width 754 height 94
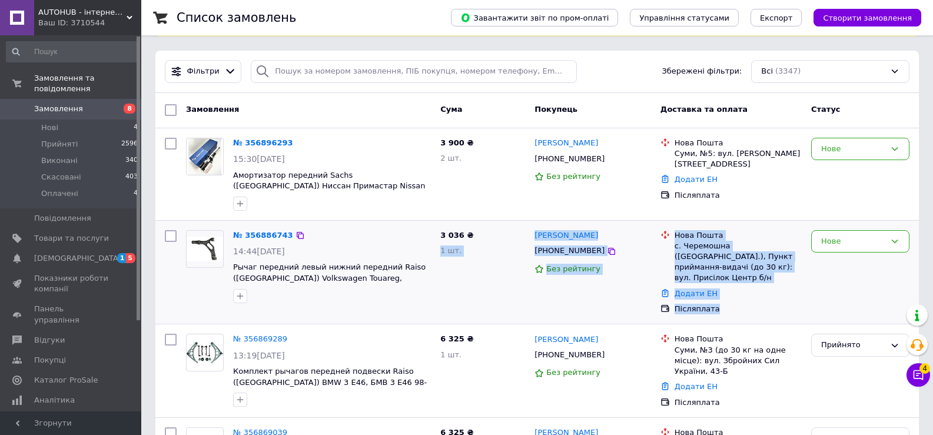
click at [778, 304] on div "Післяплата" at bounding box center [737, 309] width 127 height 11
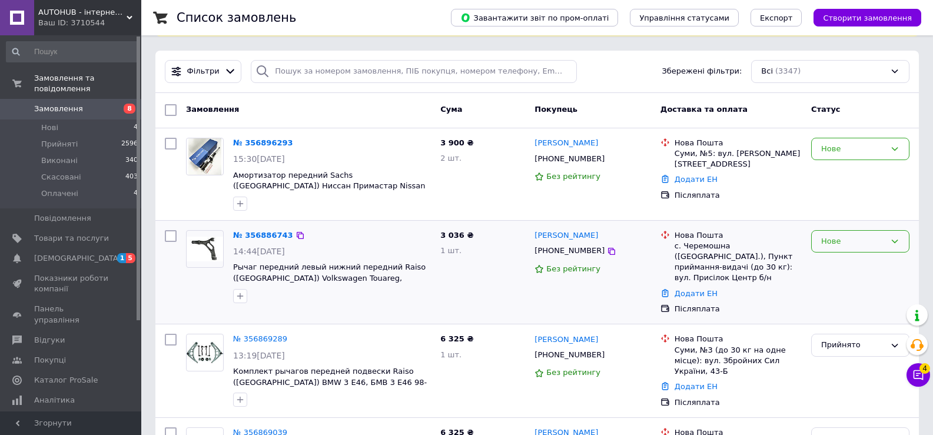
click at [848, 245] on div "Нове" at bounding box center [853, 241] width 64 height 12
click at [841, 265] on li "Прийнято" at bounding box center [859, 266] width 97 height 22
click at [588, 254] on div "[PHONE_NUMBER]" at bounding box center [569, 250] width 75 height 15
drag, startPoint x: 606, startPoint y: 237, endPoint x: 559, endPoint y: 238, distance: 47.1
click at [559, 238] on div "[PERSON_NAME]" at bounding box center [592, 236] width 119 height 14
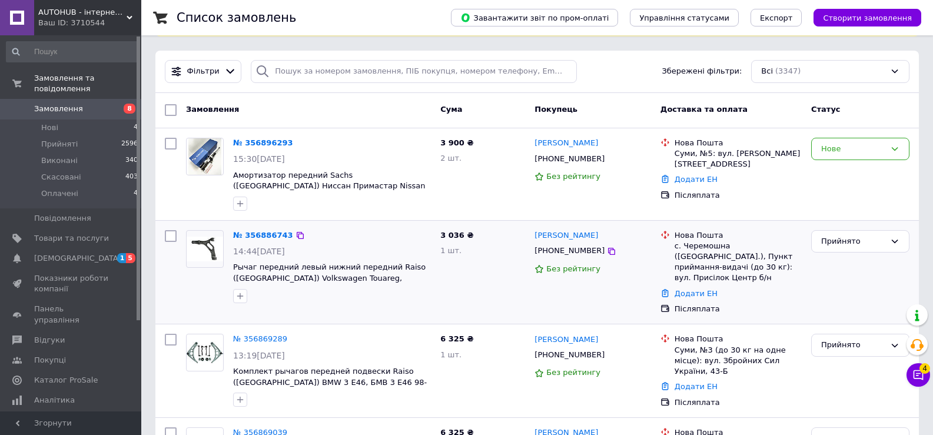
click at [614, 240] on div "[PERSON_NAME]" at bounding box center [592, 236] width 119 height 14
drag, startPoint x: 572, startPoint y: 237, endPoint x: 557, endPoint y: 233, distance: 15.7
click at [557, 233] on div "[PERSON_NAME]" at bounding box center [592, 236] width 119 height 14
drag, startPoint x: 532, startPoint y: 235, endPoint x: 555, endPoint y: 237, distance: 23.1
click at [555, 237] on div "[PERSON_NAME] [PHONE_NUMBER] Без рейтингу" at bounding box center [593, 272] width 126 height 94
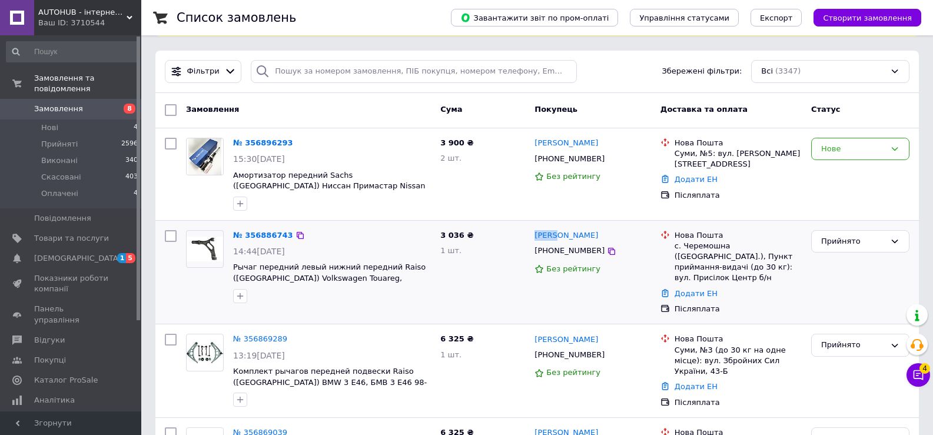
drag, startPoint x: 669, startPoint y: 246, endPoint x: 786, endPoint y: 264, distance: 118.5
click at [786, 264] on div "Нова Пошта с. Черемошна ([GEOGRAPHIC_DATA].), Пункт приймання-видачі (до 30 кг)…" at bounding box center [731, 257] width 146 height 54
click at [249, 142] on link "№ 356896293" at bounding box center [263, 142] width 60 height 9
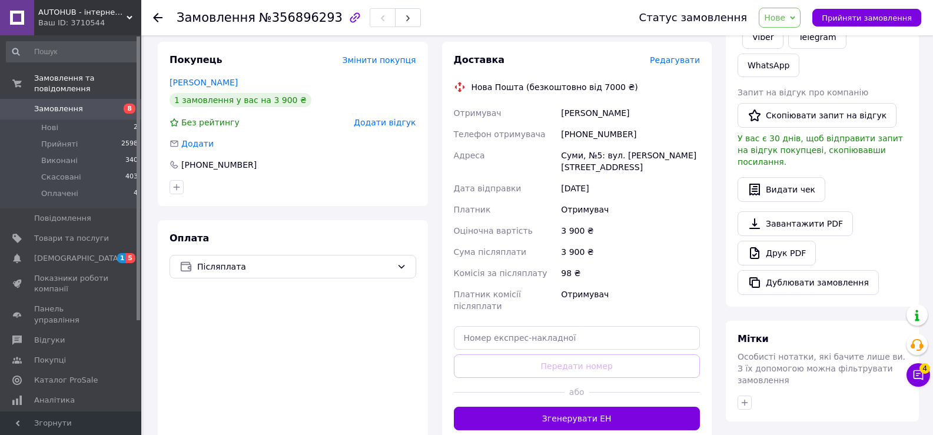
scroll to position [59, 0]
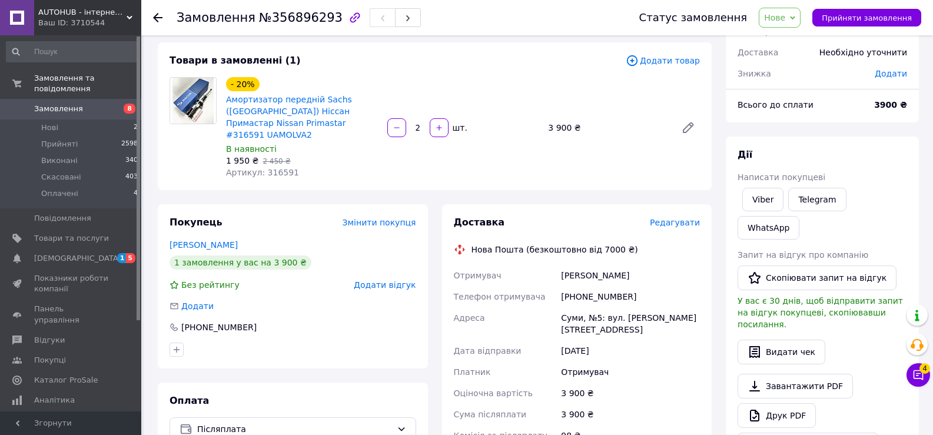
click at [106, 104] on span "Замовлення" at bounding box center [71, 109] width 75 height 11
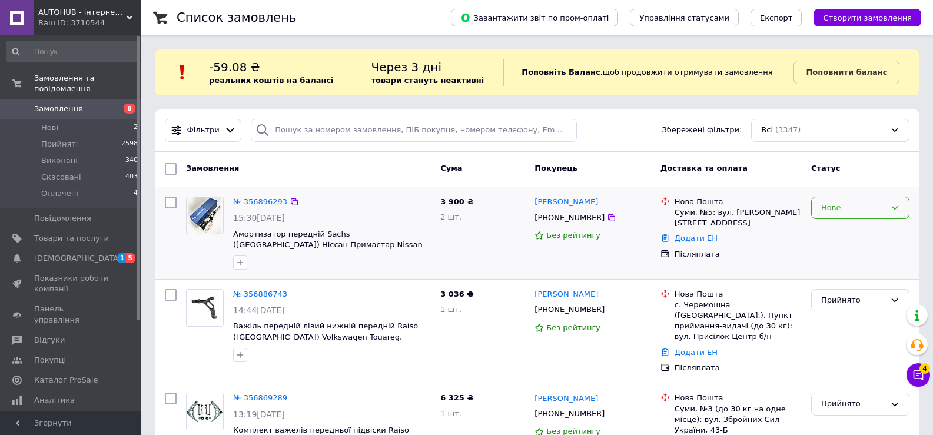
click at [841, 212] on div "Нове" at bounding box center [853, 208] width 64 height 12
click at [843, 227] on li "Прийнято" at bounding box center [859, 232] width 97 height 22
click at [250, 203] on link "№ 356896293" at bounding box center [260, 201] width 54 height 9
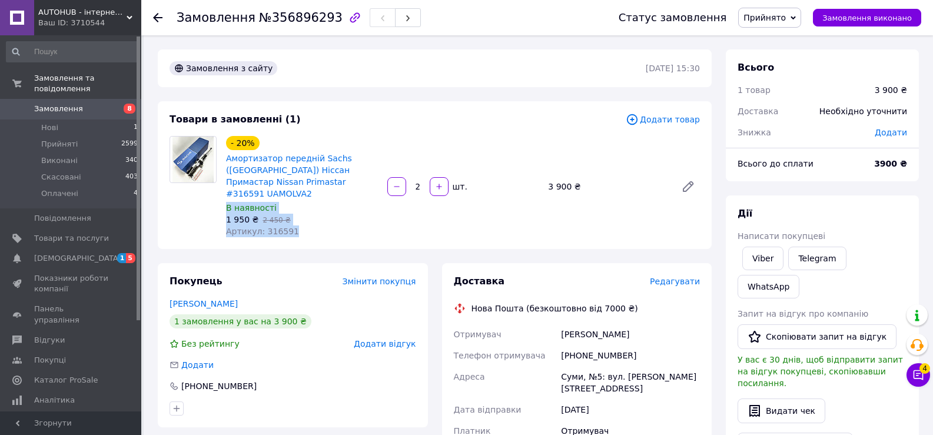
drag, startPoint x: 225, startPoint y: 197, endPoint x: 289, endPoint y: 217, distance: 67.2
click at [289, 215] on div "- 20% Амортизатор передній Sachs ([GEOGRAPHIC_DATA]) Ніссан Примастар Nissan Pr…" at bounding box center [301, 187] width 161 height 106
click at [289, 225] on div "Артикул: 316591" at bounding box center [302, 231] width 152 height 12
drag, startPoint x: 287, startPoint y: 219, endPoint x: 225, endPoint y: 198, distance: 66.1
click at [225, 198] on div "- 20% Амортизатор передній Sachs ([GEOGRAPHIC_DATA]) Ніссан Примастар Nissan Pr…" at bounding box center [301, 187] width 161 height 106
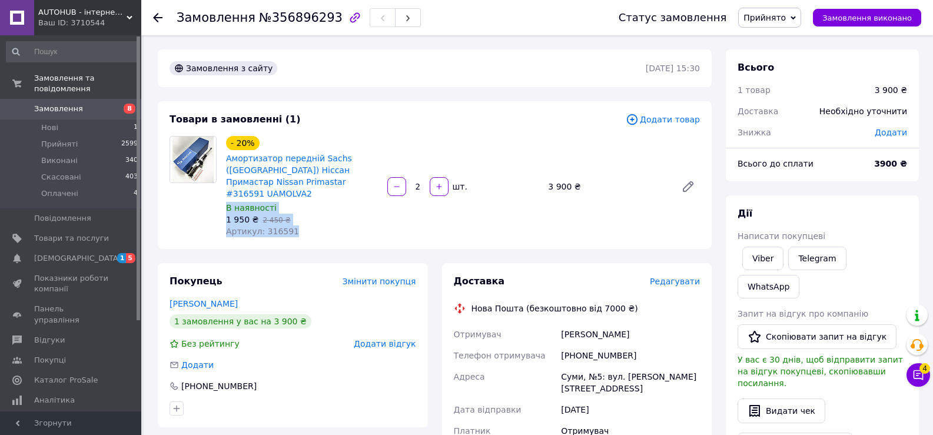
click at [227, 203] on span "В наявності" at bounding box center [251, 207] width 51 height 9
drag, startPoint x: 227, startPoint y: 195, endPoint x: 290, endPoint y: 218, distance: 67.4
click at [290, 218] on div "- 20% Амортизатор передній Sachs ([GEOGRAPHIC_DATA]) Ніссан Примастар Nissan Pr…" at bounding box center [301, 187] width 161 height 106
click at [290, 225] on div "Артикул: 316591" at bounding box center [302, 231] width 152 height 12
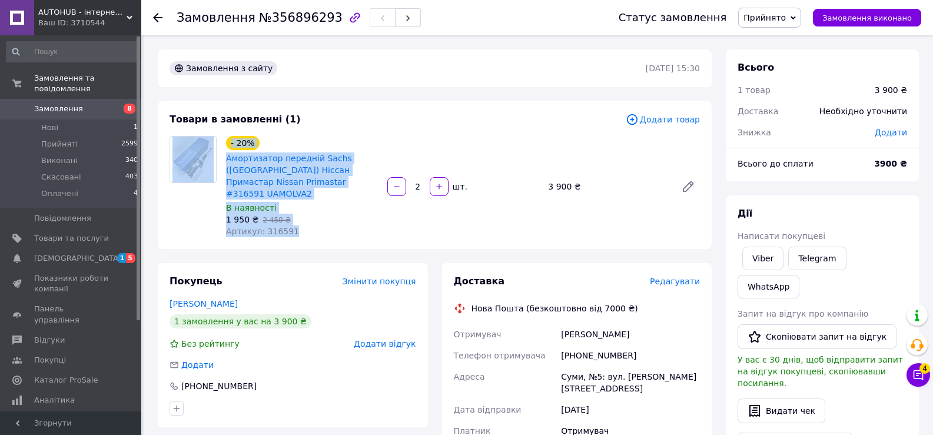
drag, startPoint x: 288, startPoint y: 218, endPoint x: 219, endPoint y: 198, distance: 71.0
click at [219, 199] on div "- 20% Амортизатор передній Sachs ([GEOGRAPHIC_DATA]) Ніссан Примастар Nissan Pr…" at bounding box center [435, 186] width 540 height 101
click at [223, 196] on div "- 20% Амортизатор передній Sachs ([GEOGRAPHIC_DATA]) Ніссан Примастар Nissan Pr…" at bounding box center [301, 187] width 161 height 106
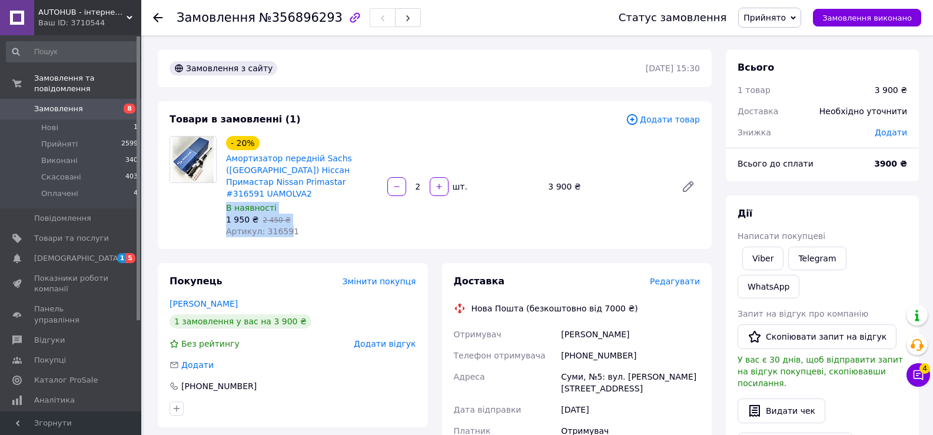
drag, startPoint x: 226, startPoint y: 196, endPoint x: 284, endPoint y: 214, distance: 60.3
click at [284, 214] on div "- 20% Амортизатор передній Sachs ([GEOGRAPHIC_DATA]) Ніссан Примастар Nissan Pr…" at bounding box center [301, 187] width 161 height 106
click at [292, 225] on div "Артикул: 316591" at bounding box center [302, 231] width 152 height 12
drag, startPoint x: 289, startPoint y: 216, endPoint x: 258, endPoint y: 205, distance: 33.1
click at [258, 205] on div "- 20% Амортизатор передній Sachs ([GEOGRAPHIC_DATA]) Ніссан Примастар Nissan Pr…" at bounding box center [301, 187] width 161 height 106
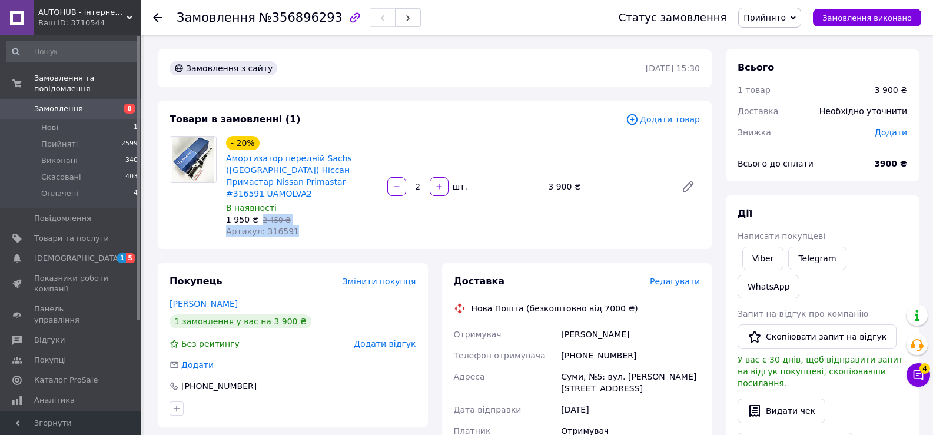
click at [262, 216] on span "2 450 ₴" at bounding box center [276, 220] width 28 height 8
click at [81, 104] on span "Замовлення" at bounding box center [71, 109] width 75 height 11
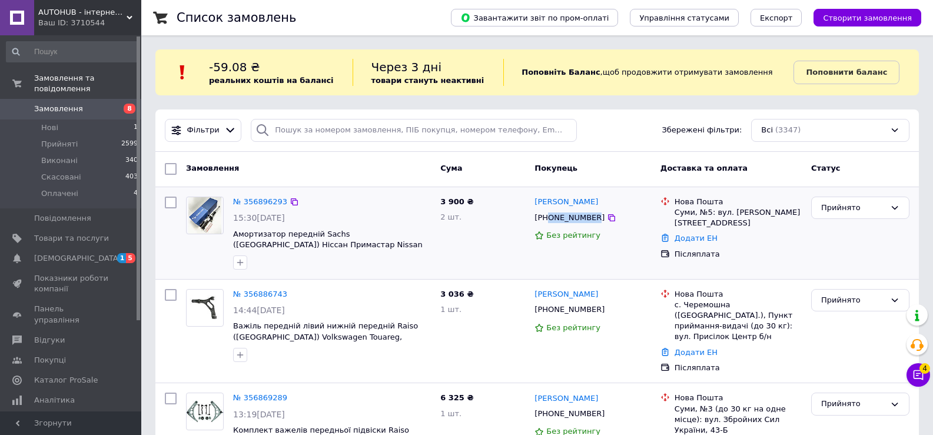
drag, startPoint x: 553, startPoint y: 221, endPoint x: 587, endPoint y: 225, distance: 34.4
click at [587, 225] on div "[PHONE_NUMBER]" at bounding box center [569, 217] width 75 height 15
drag, startPoint x: 577, startPoint y: 202, endPoint x: 548, endPoint y: 202, distance: 28.8
click at [548, 202] on div "[PERSON_NAME]" at bounding box center [592, 202] width 119 height 14
drag, startPoint x: 674, startPoint y: 211, endPoint x: 710, endPoint y: 217, distance: 36.3
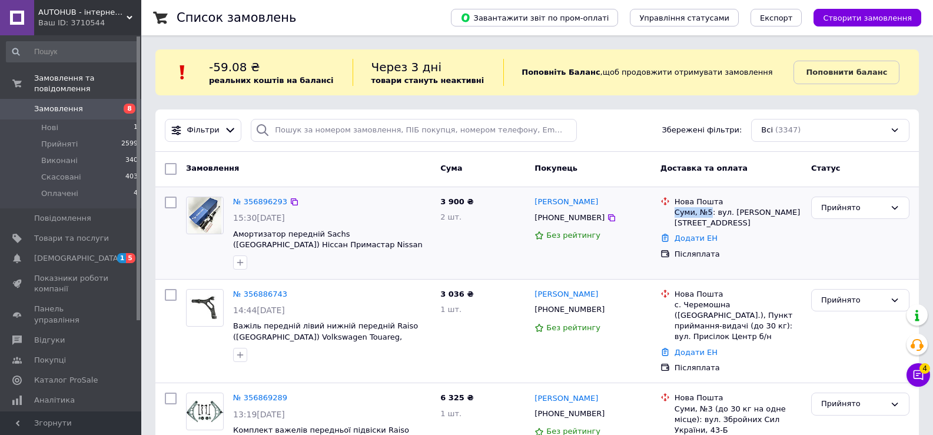
click at [710, 217] on div "[GEOGRAPHIC_DATA], №5: вул. [PERSON_NAME][STREET_ADDRESS]" at bounding box center [738, 213] width 132 height 32
click at [78, 104] on span "Замовлення" at bounding box center [71, 109] width 75 height 11
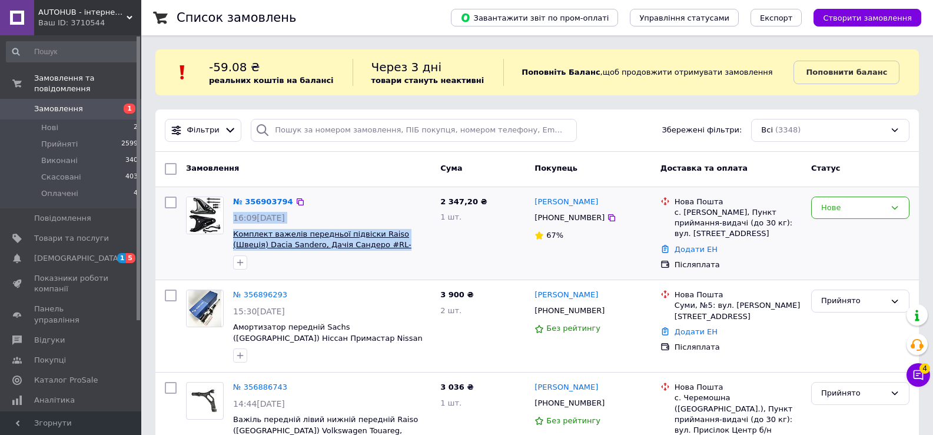
drag, startPoint x: 361, startPoint y: 187, endPoint x: 368, endPoint y: 245, distance: 58.1
click at [356, 247] on div "№ 356903794 16:09, 12.08.2025 Комплект важелів передньої підвіски Raiso (Швеція…" at bounding box center [536, 233] width 763 height 93
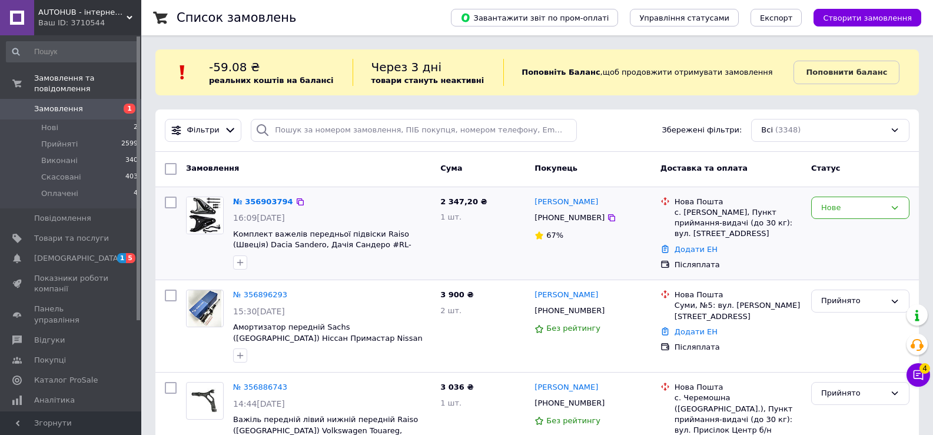
click at [418, 250] on span "Комплект важелів передньої підвіски Raiso (Швеція) Dacia Sandero, Дачія Сандеро…" at bounding box center [332, 240] width 198 height 22
click at [301, 130] on input "search" at bounding box center [413, 130] width 325 height 23
click at [73, 233] on span "Товари та послуги" at bounding box center [71, 238] width 75 height 11
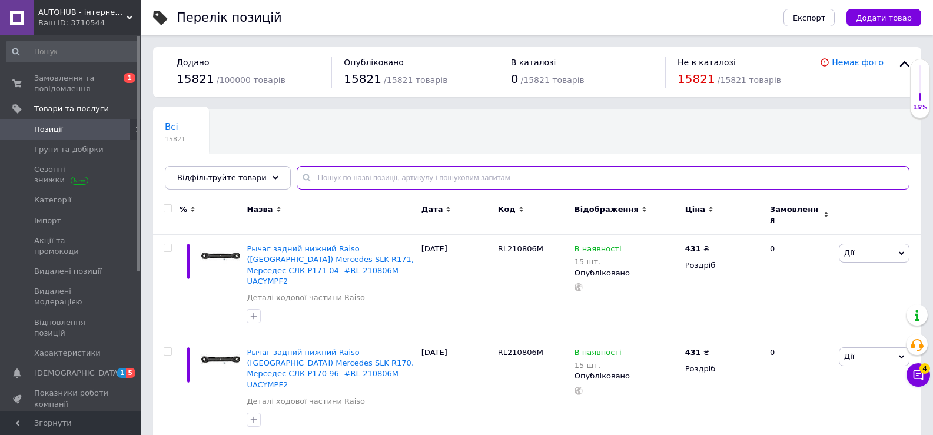
click at [367, 179] on input "text" at bounding box center [603, 178] width 612 height 24
paste input "RL-450000N"
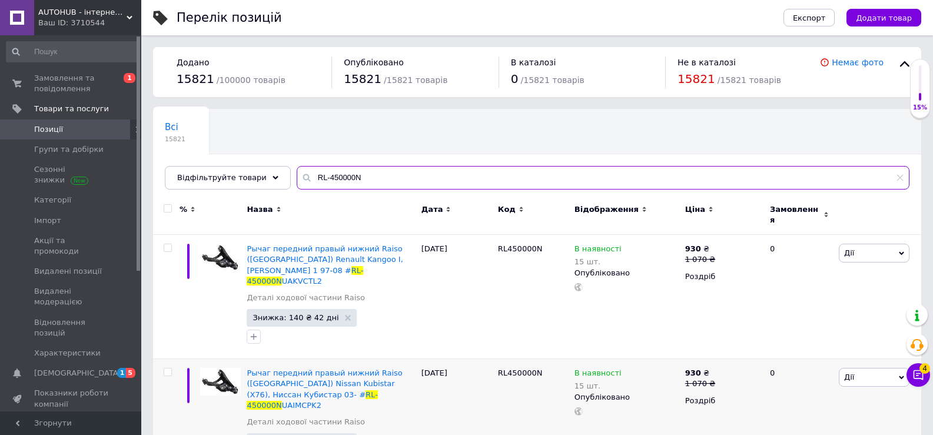
type input "RL-450000N"
